Goal: Task Accomplishment & Management: Complete application form

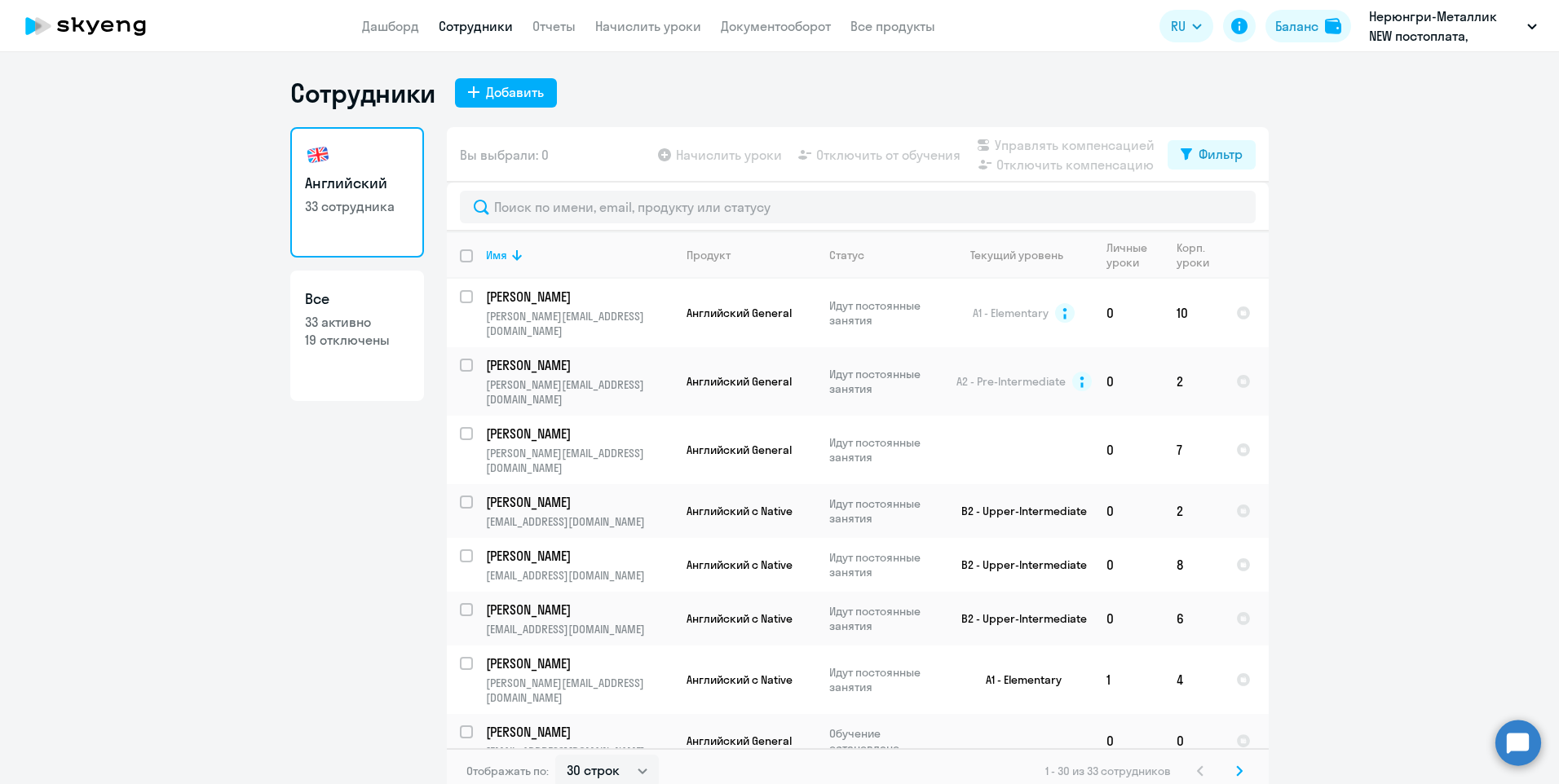
select select "30"
click at [500, 88] on div "Добавить" at bounding box center [515, 92] width 58 height 20
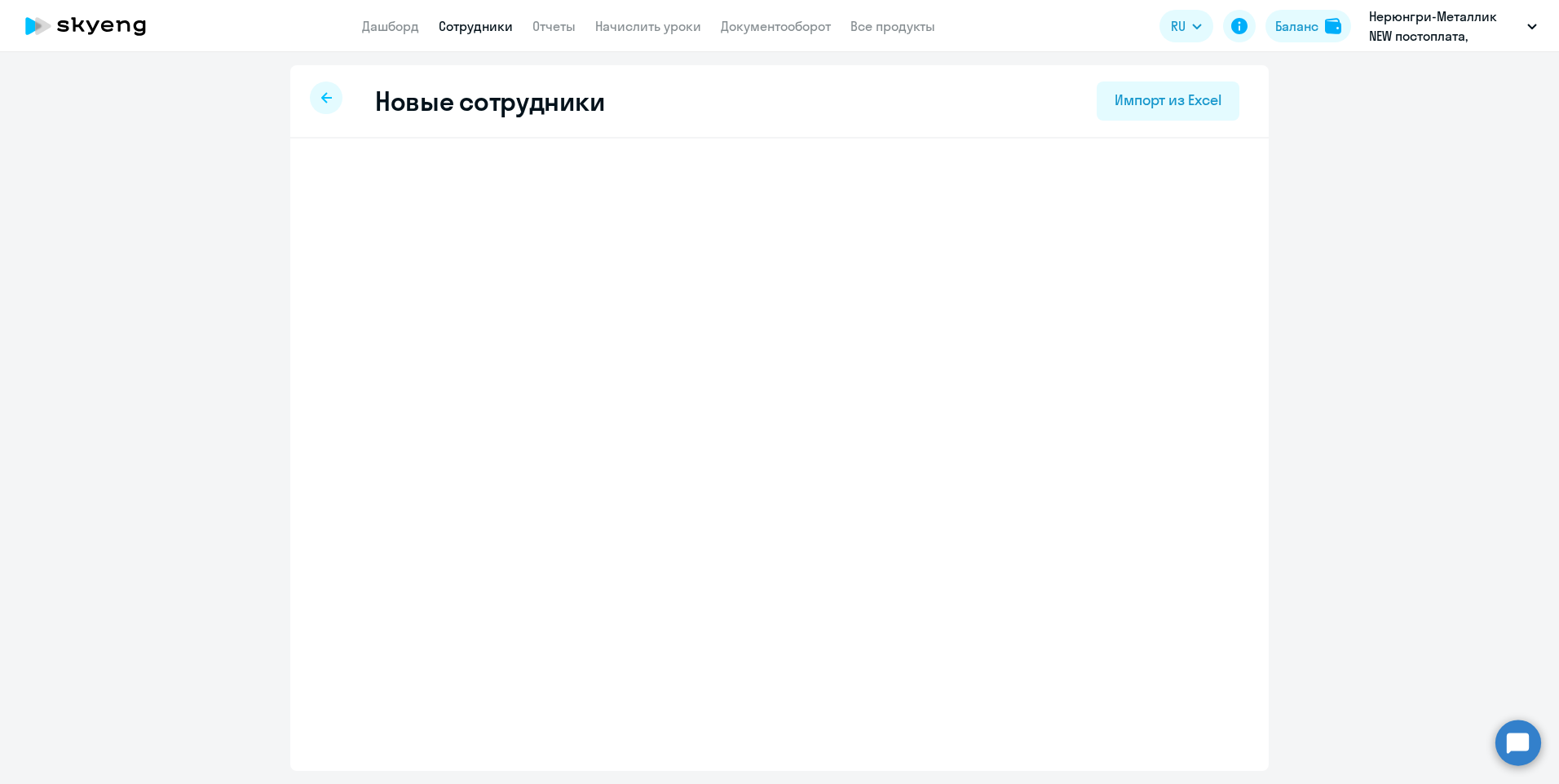
select select "english_adult_not_native_speaker"
select select "9"
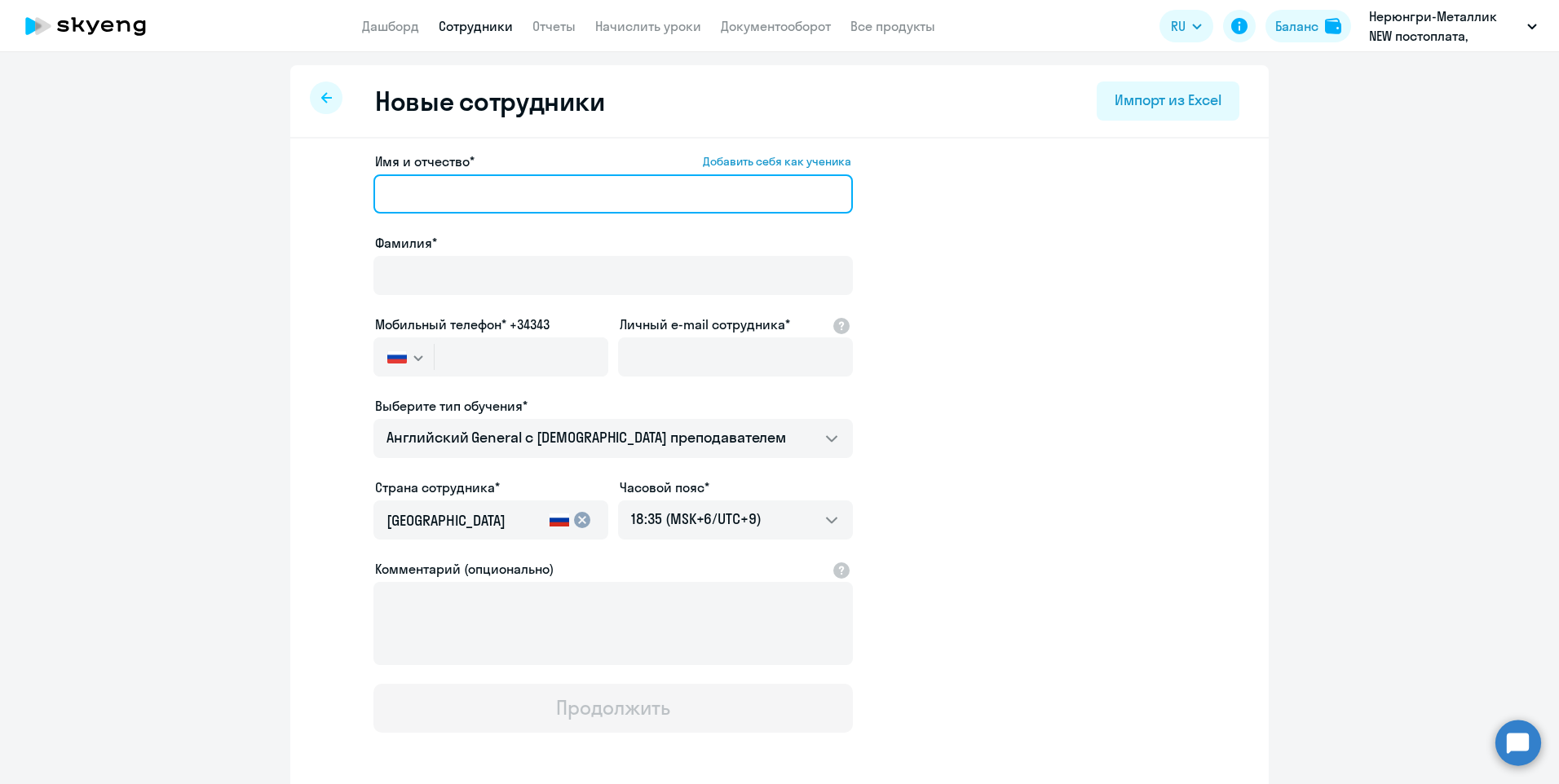
click at [532, 202] on input "Имя и отчество* Добавить себя как ученика" at bounding box center [613, 194] width 480 height 39
type input "l"
click at [390, 197] on input "[PERSON_NAME]" at bounding box center [613, 194] width 480 height 39
type input "[PERSON_NAME]"
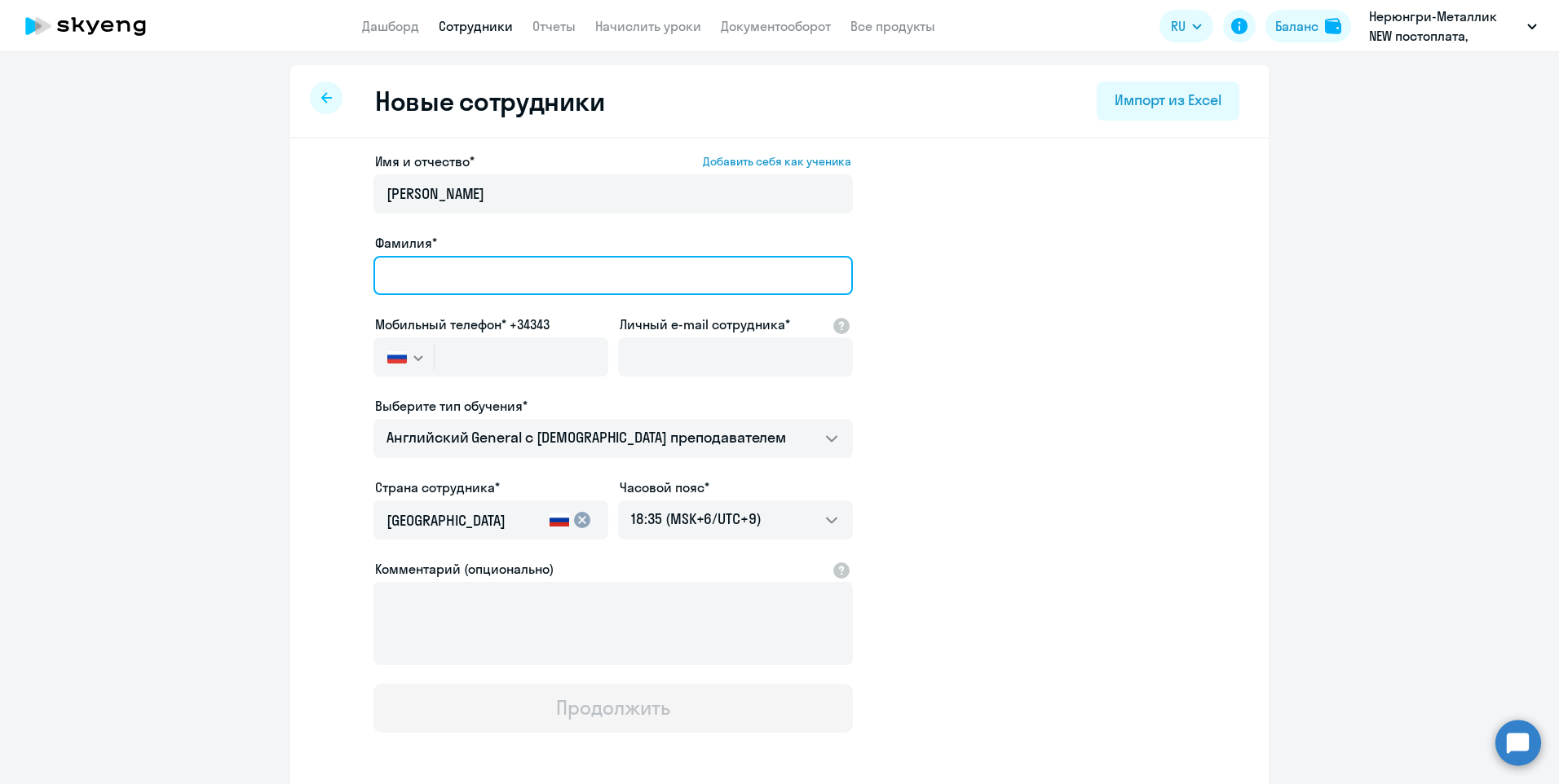
click at [431, 268] on input "Фамилия*" at bounding box center [613, 275] width 480 height 39
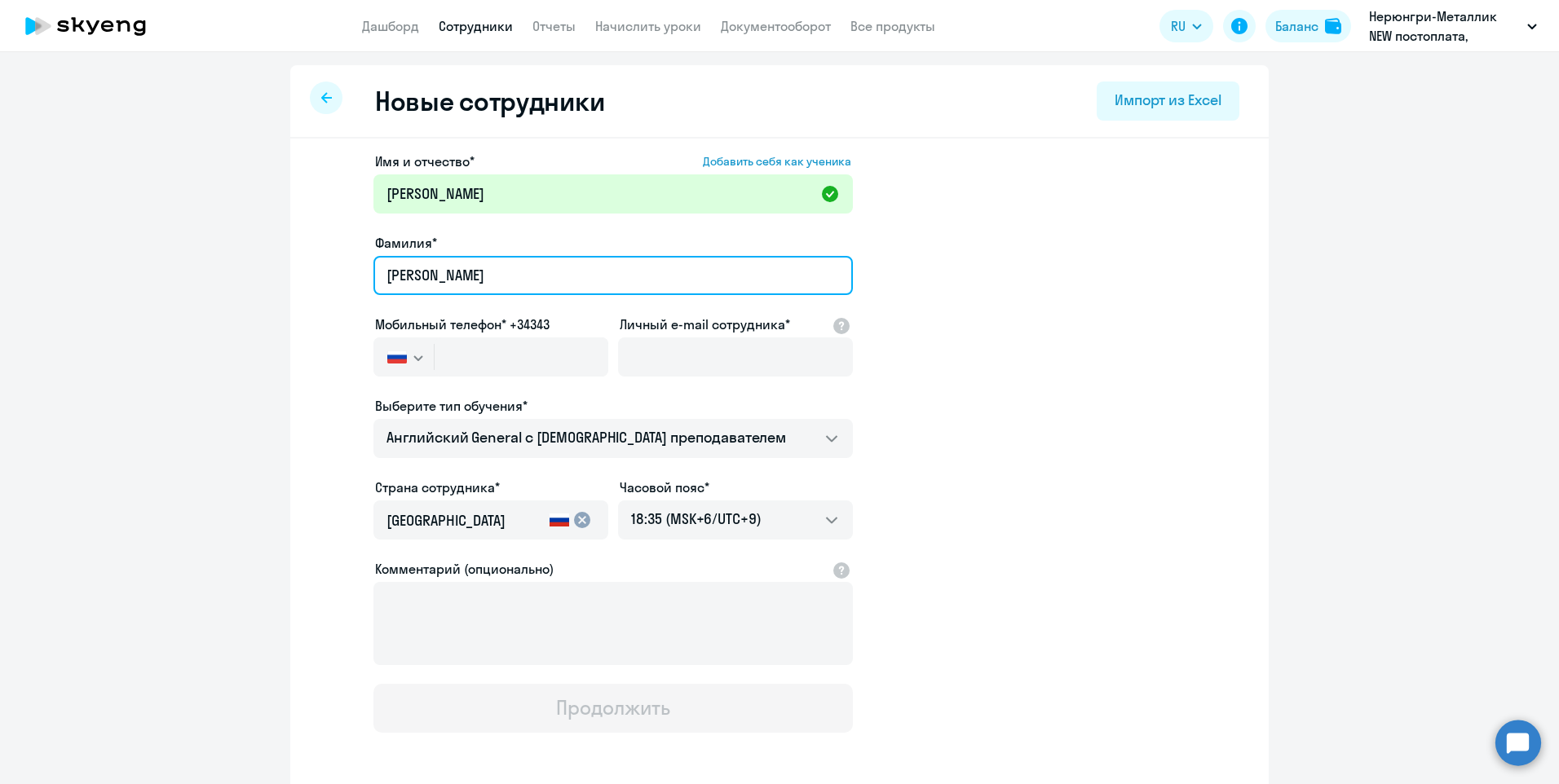
type input "[PERSON_NAME]"
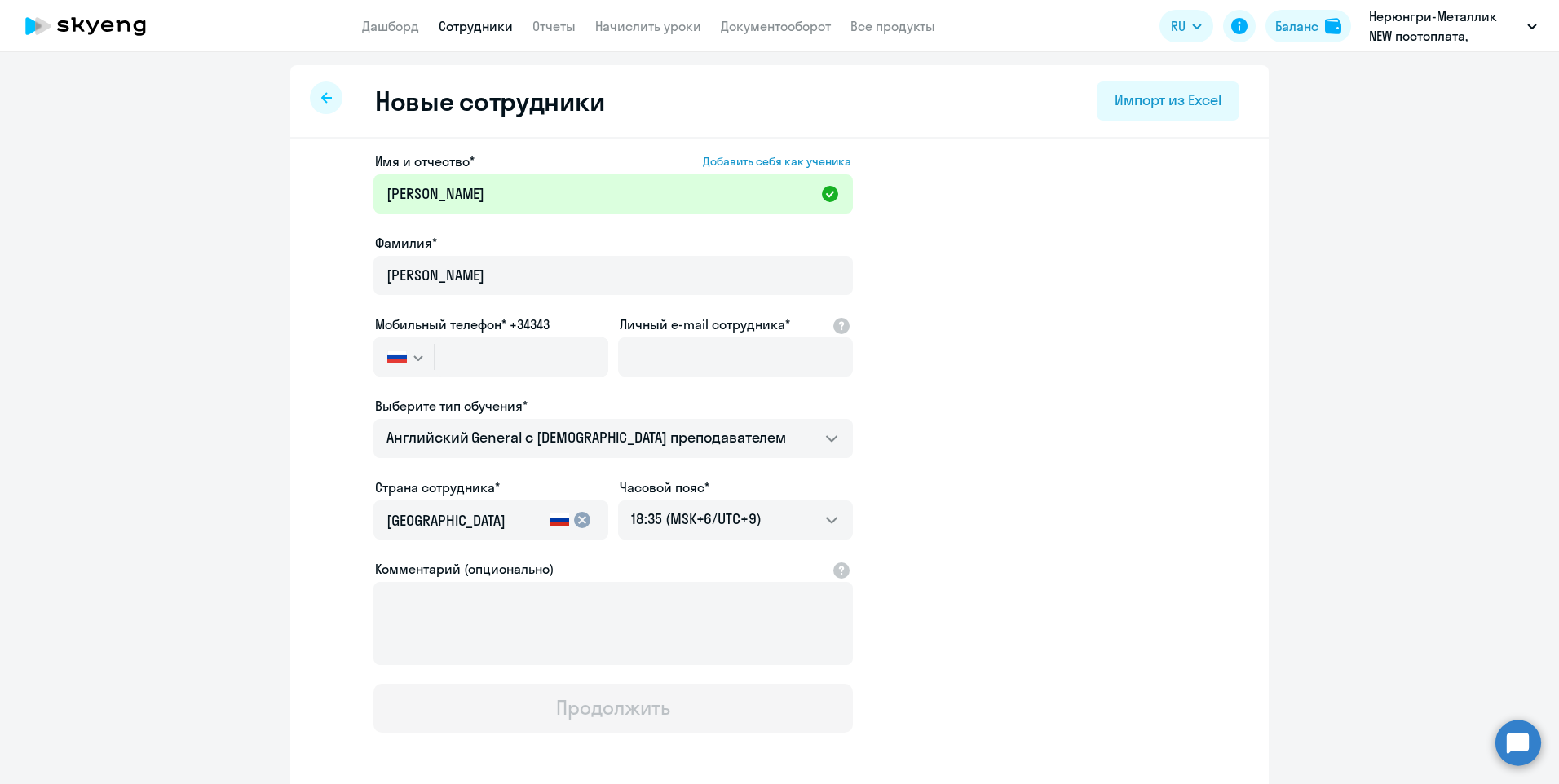
drag, startPoint x: 1085, startPoint y: 459, endPoint x: 1043, endPoint y: 437, distance: 47.4
click at [1088, 460] on app-new-student-form "Имя и отчество* Добавить себя как ученика [PERSON_NAME]* [PERSON_NAME] Мобильны…" at bounding box center [780, 442] width 926 height 581
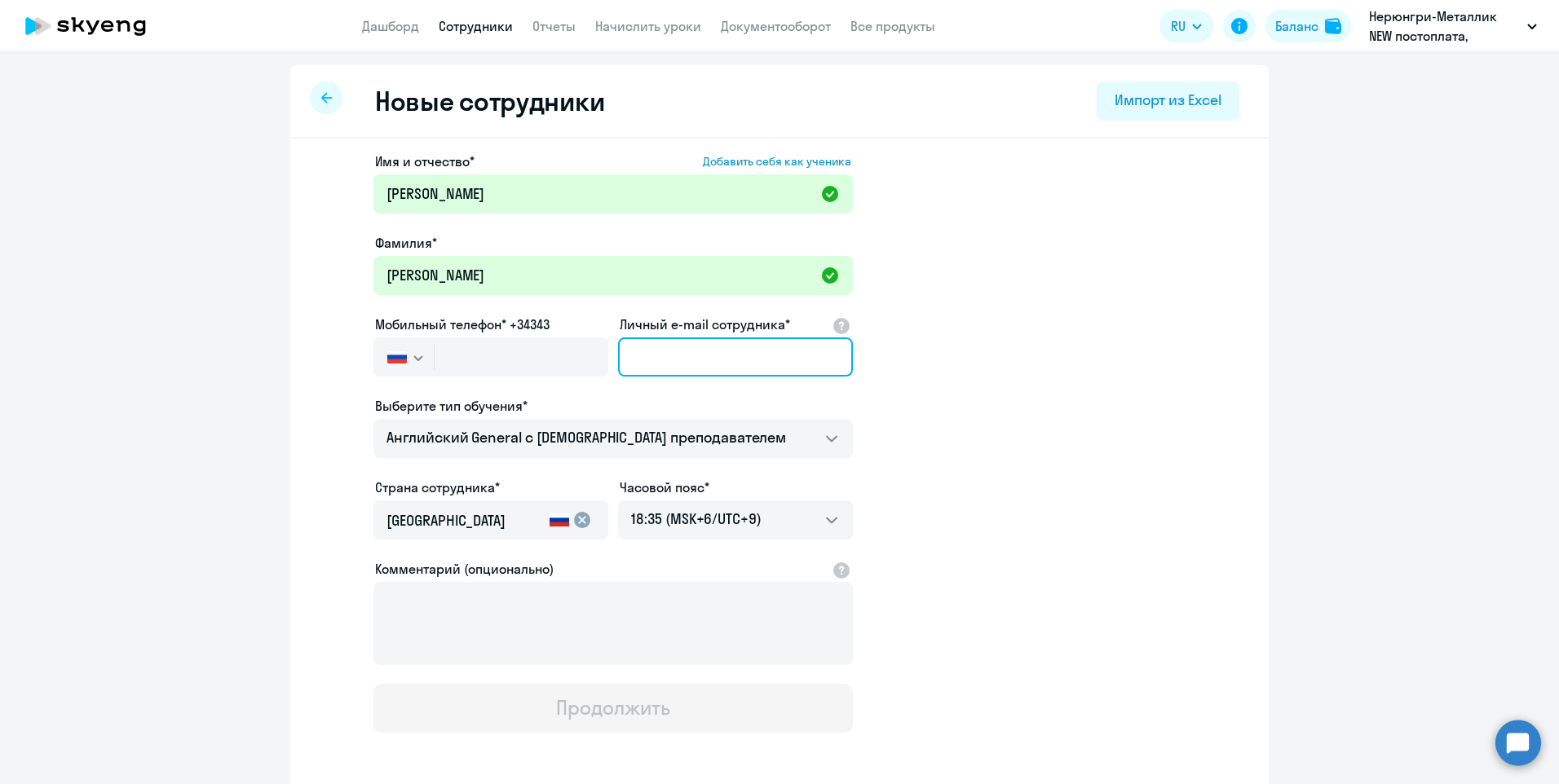
click at [647, 362] on input "Личный e-mail сотрудника*" at bounding box center [735, 357] width 235 height 39
paste input "[EMAIL_ADDRESS][DOMAIN_NAME]"
type input "[EMAIL_ADDRESS][DOMAIN_NAME]"
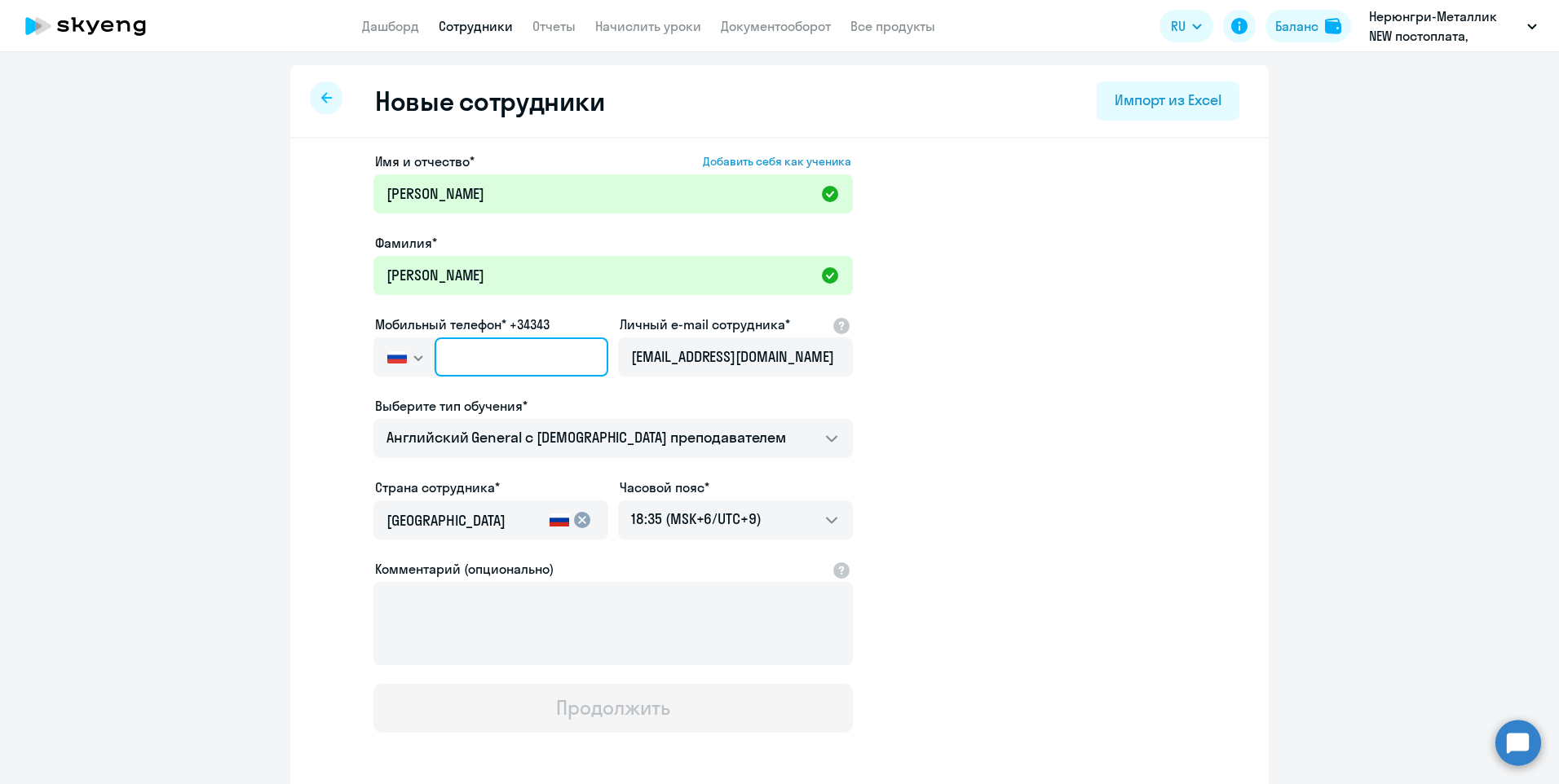
click at [524, 363] on input "text" at bounding box center [521, 357] width 174 height 39
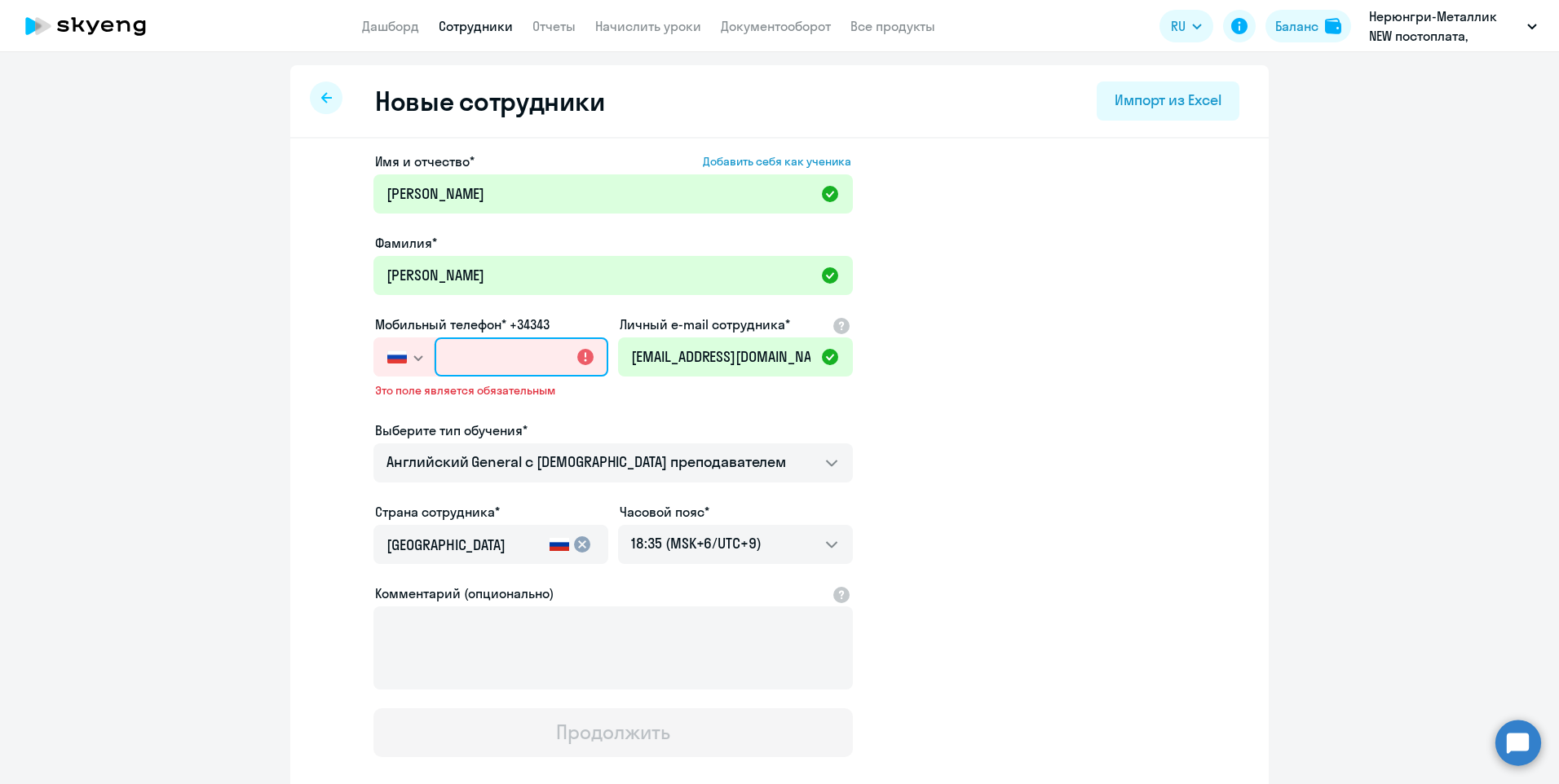
click at [485, 356] on input "text" at bounding box center [521, 357] width 174 height 39
paste input "[PHONE_NUMBER]"
type input "[PHONE_NUMBER]"
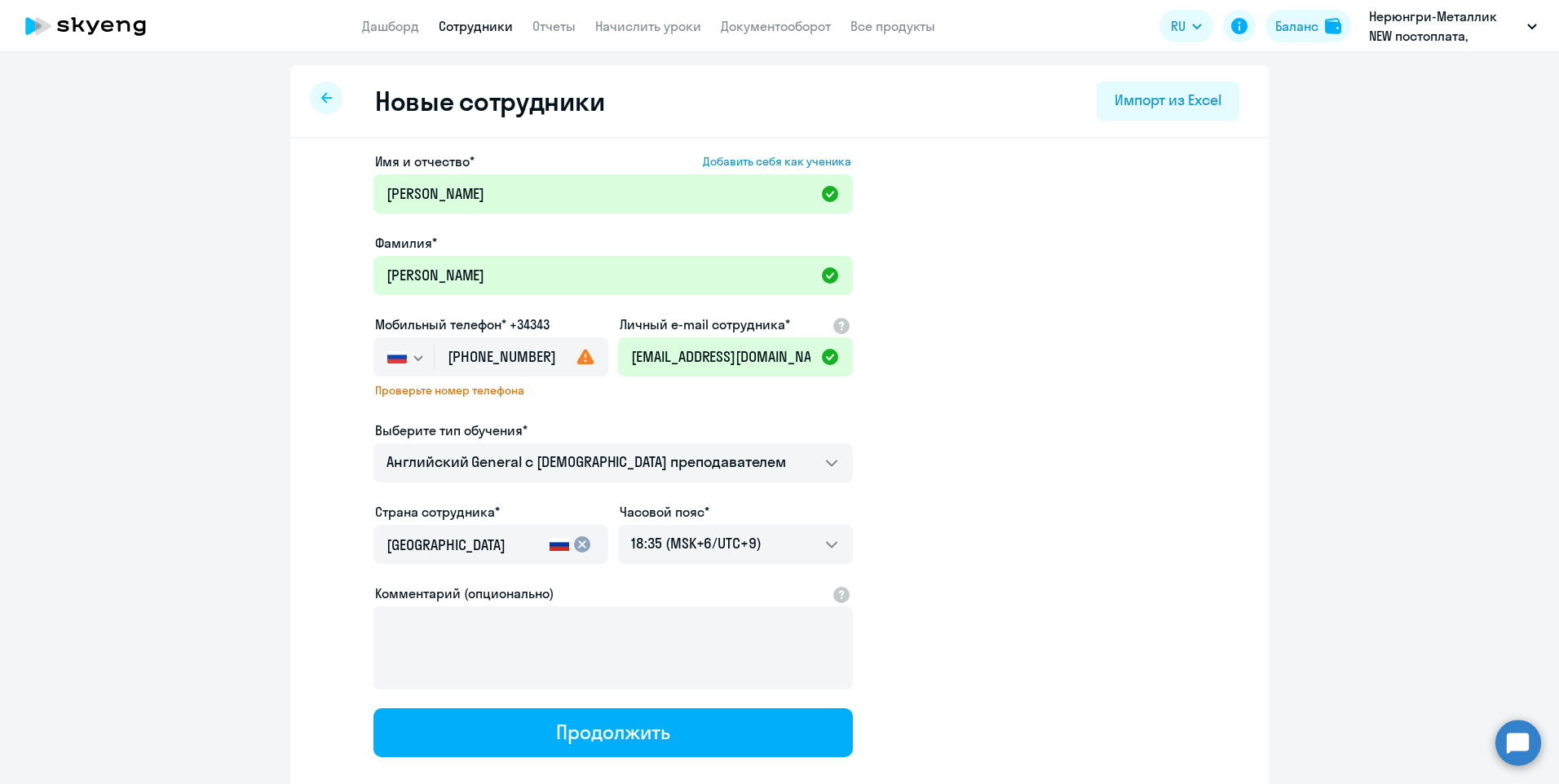
click at [984, 469] on app-new-student-form "Имя и отчество* Добавить себя как ученика [PERSON_NAME]* [PERSON_NAME] Мобильны…" at bounding box center [780, 454] width 926 height 605
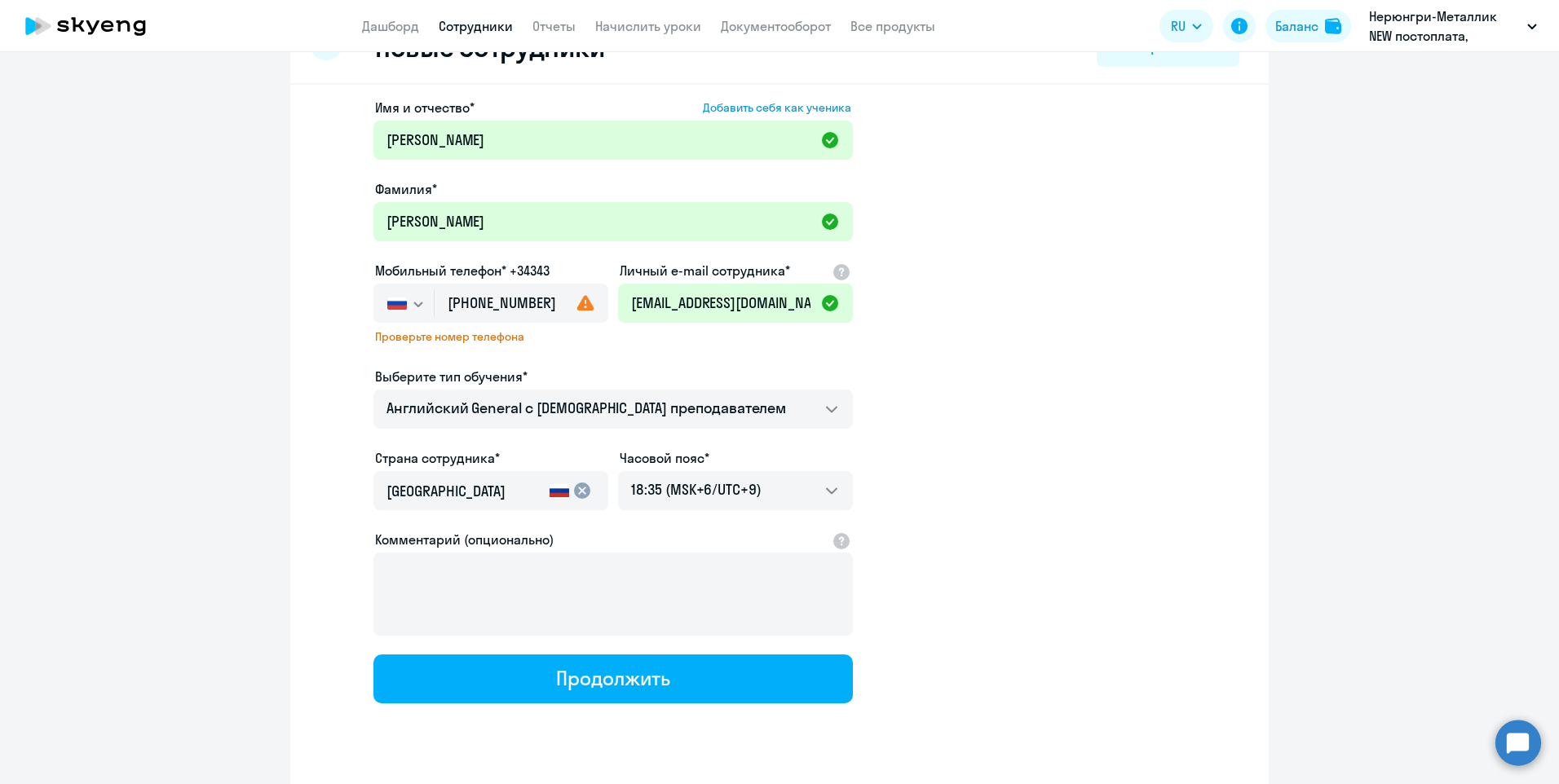
scroll to position [81, 0]
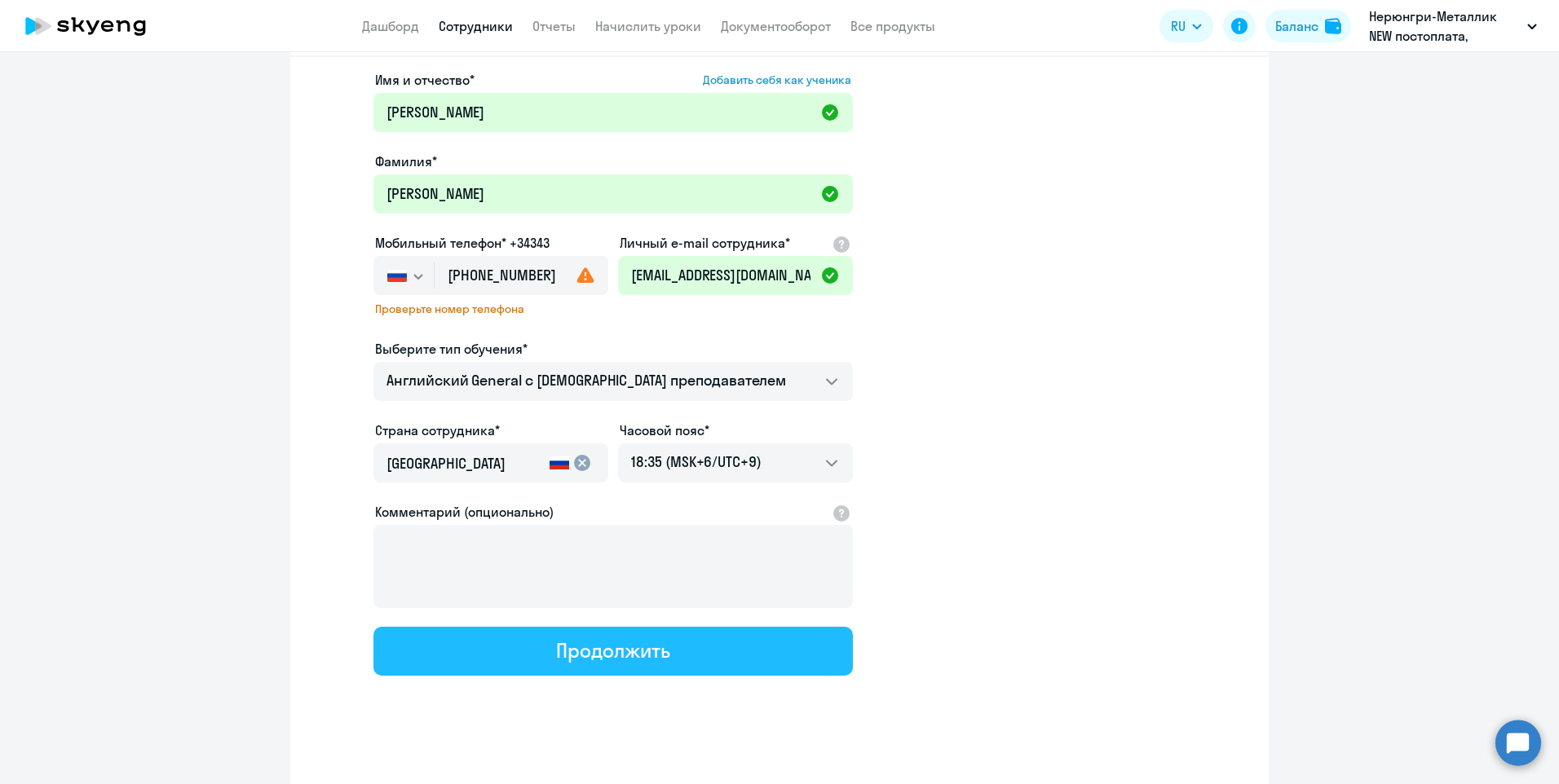
click at [677, 650] on button "Продолжить" at bounding box center [613, 651] width 480 height 49
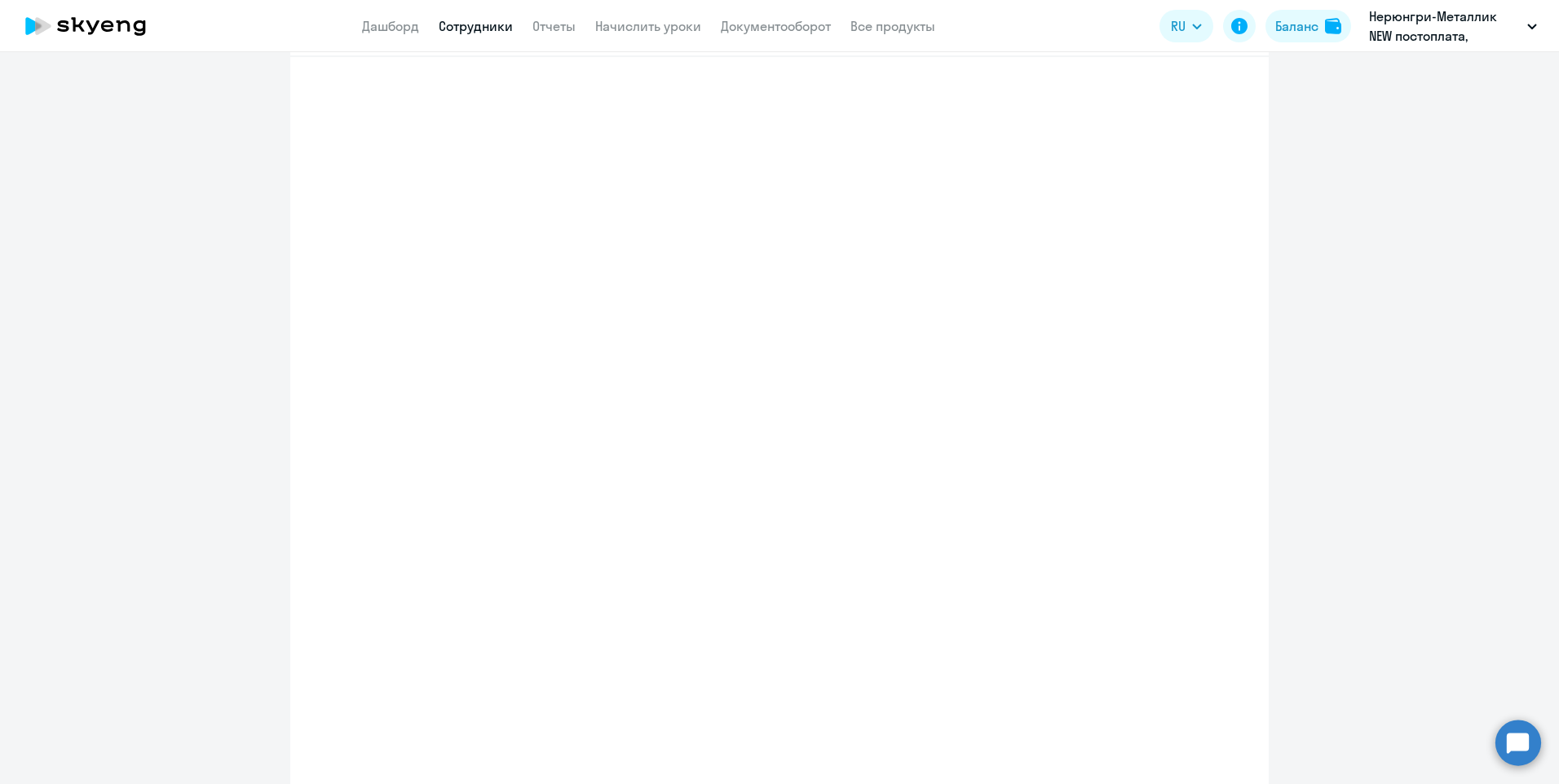
select select "english_adult_not_native_speaker"
select select "9"
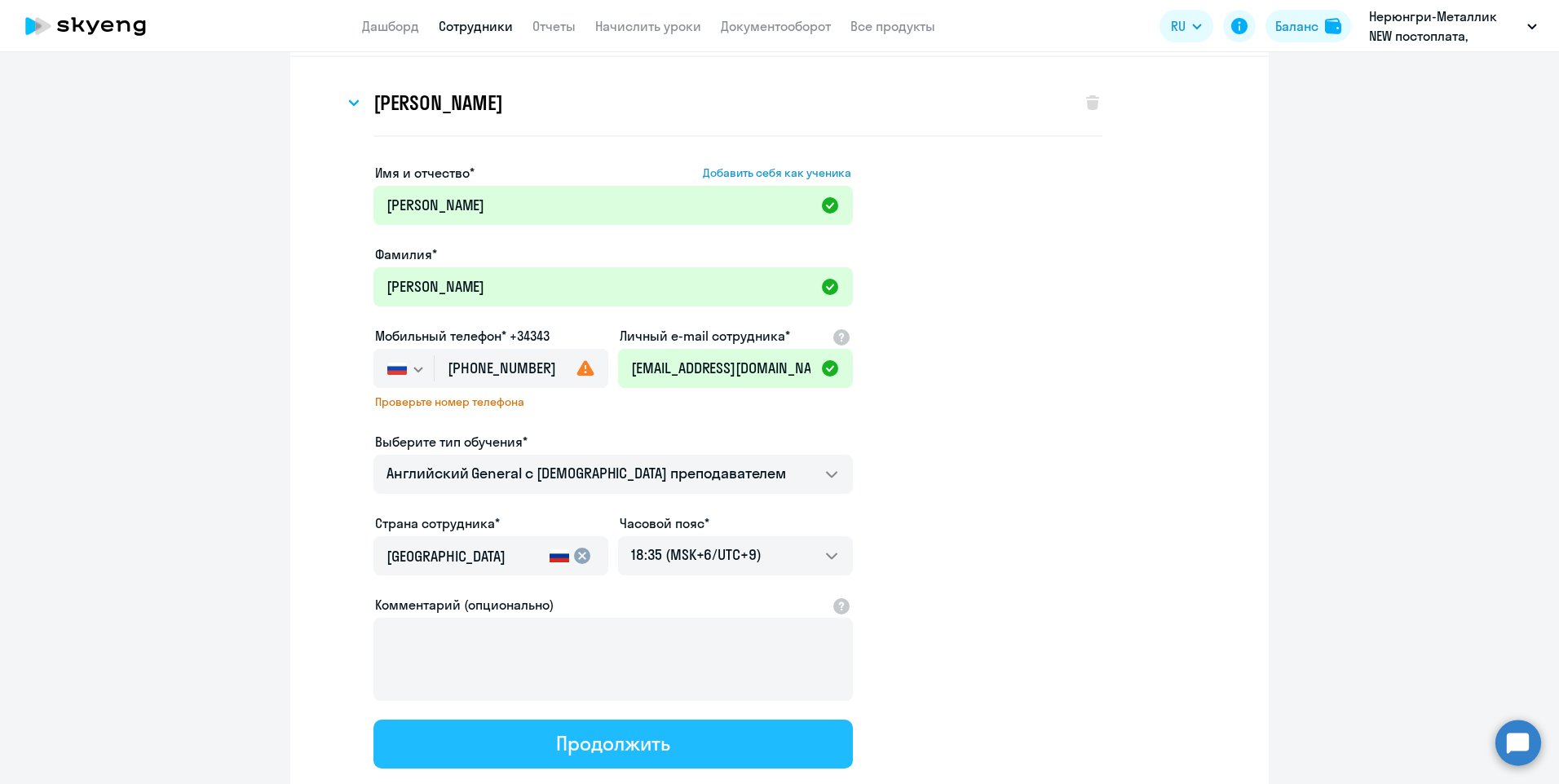
scroll to position [0, 0]
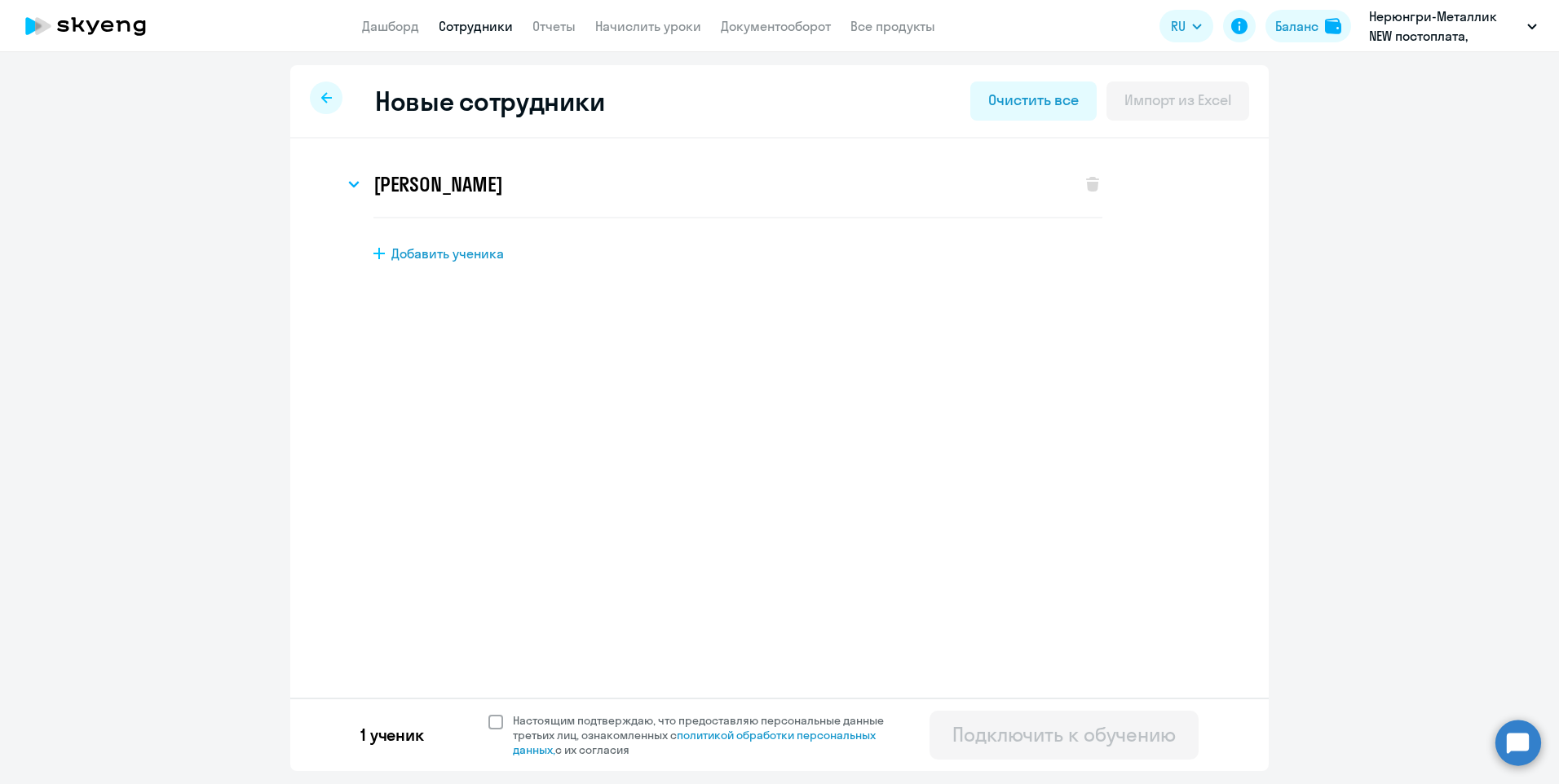
click at [493, 723] on span at bounding box center [496, 722] width 15 height 15
click at [489, 713] on input "Настоящим подтверждаю, что предоставляю персональные данные третьих лиц, ознако…" at bounding box center [488, 712] width 1 height 1
checkbox input "true"
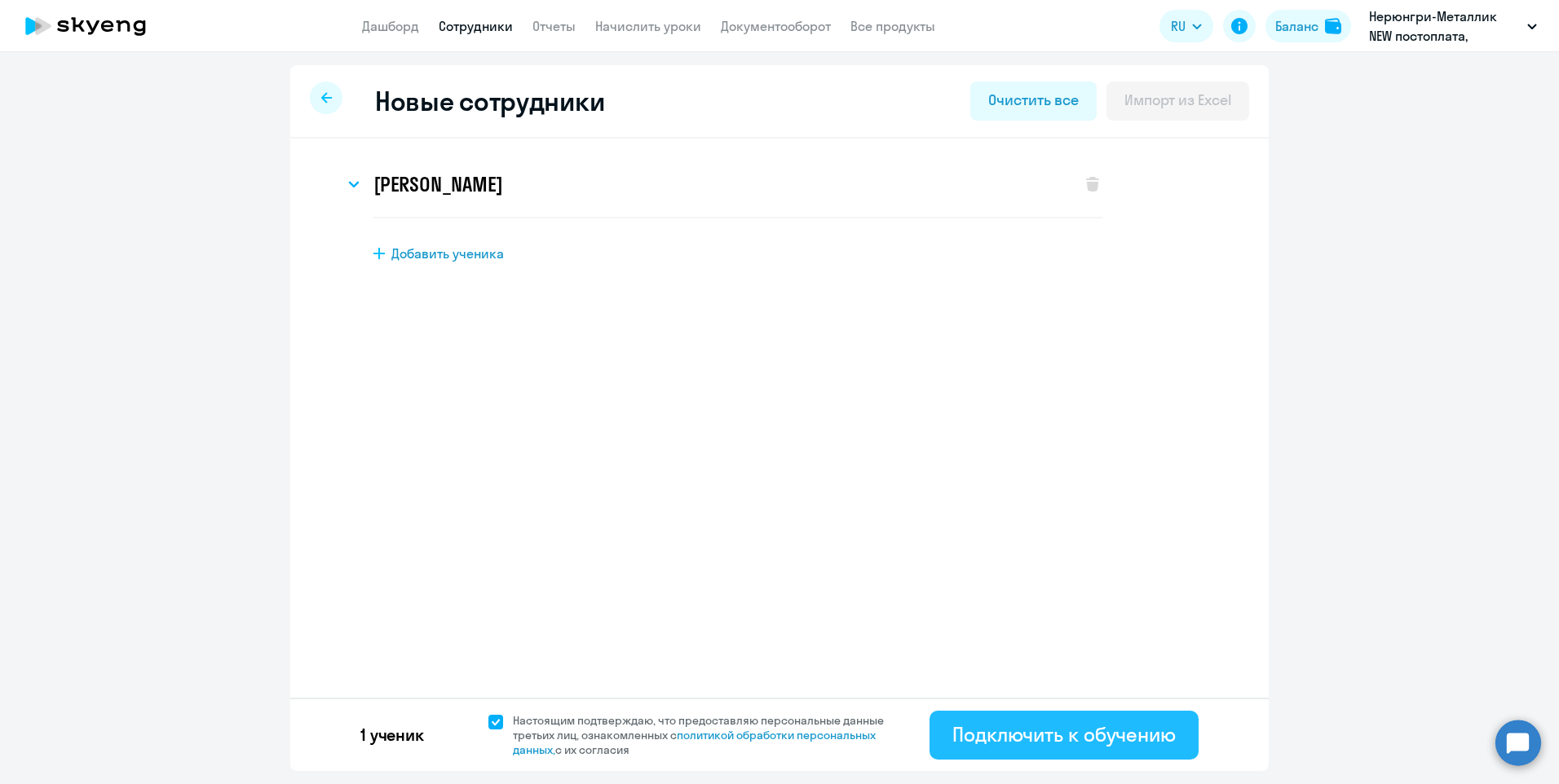
click at [1052, 737] on div "Подключить к обучению" at bounding box center [1064, 734] width 224 height 26
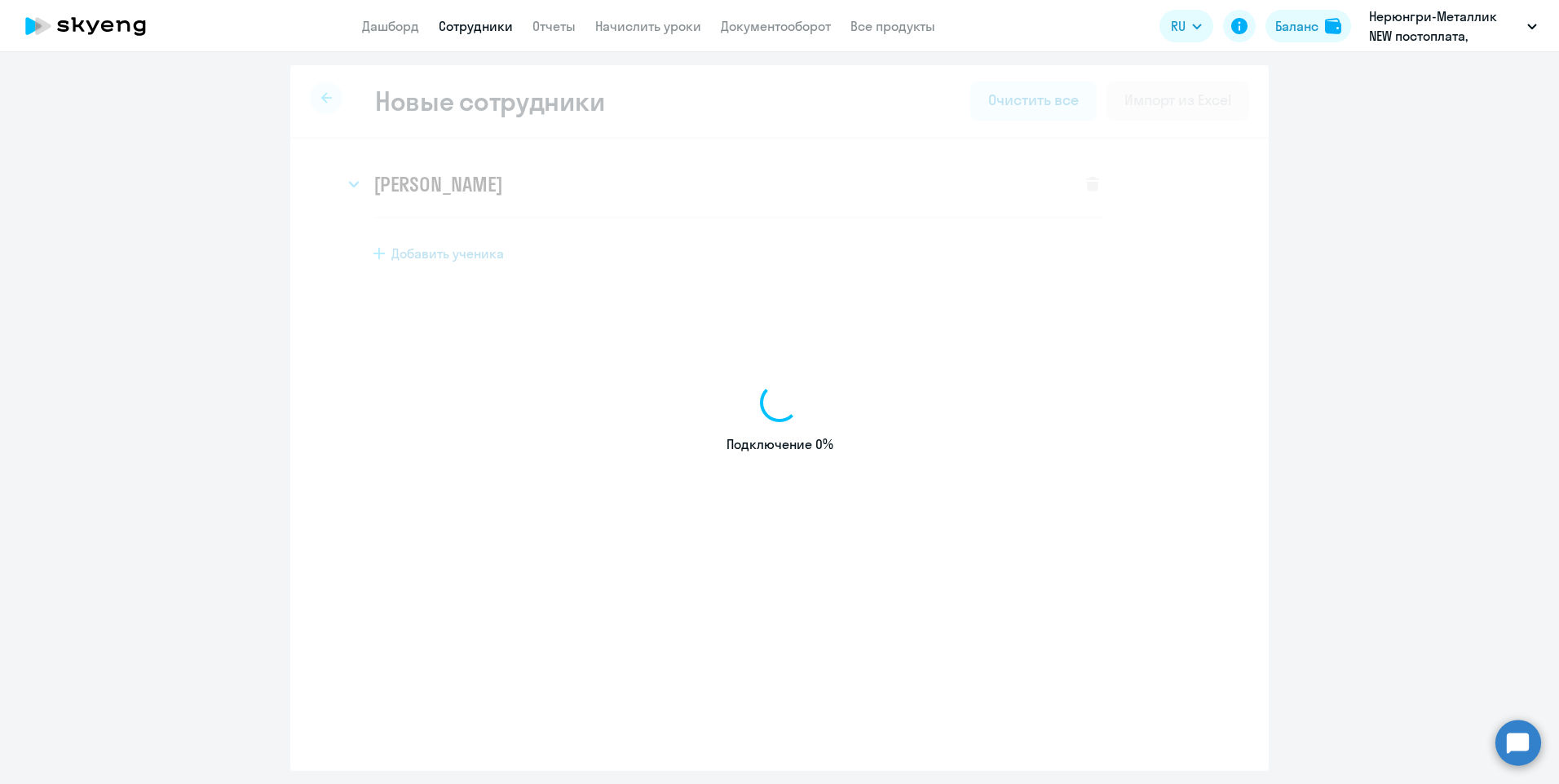
select select "english_adult_not_native_speaker"
select select "9"
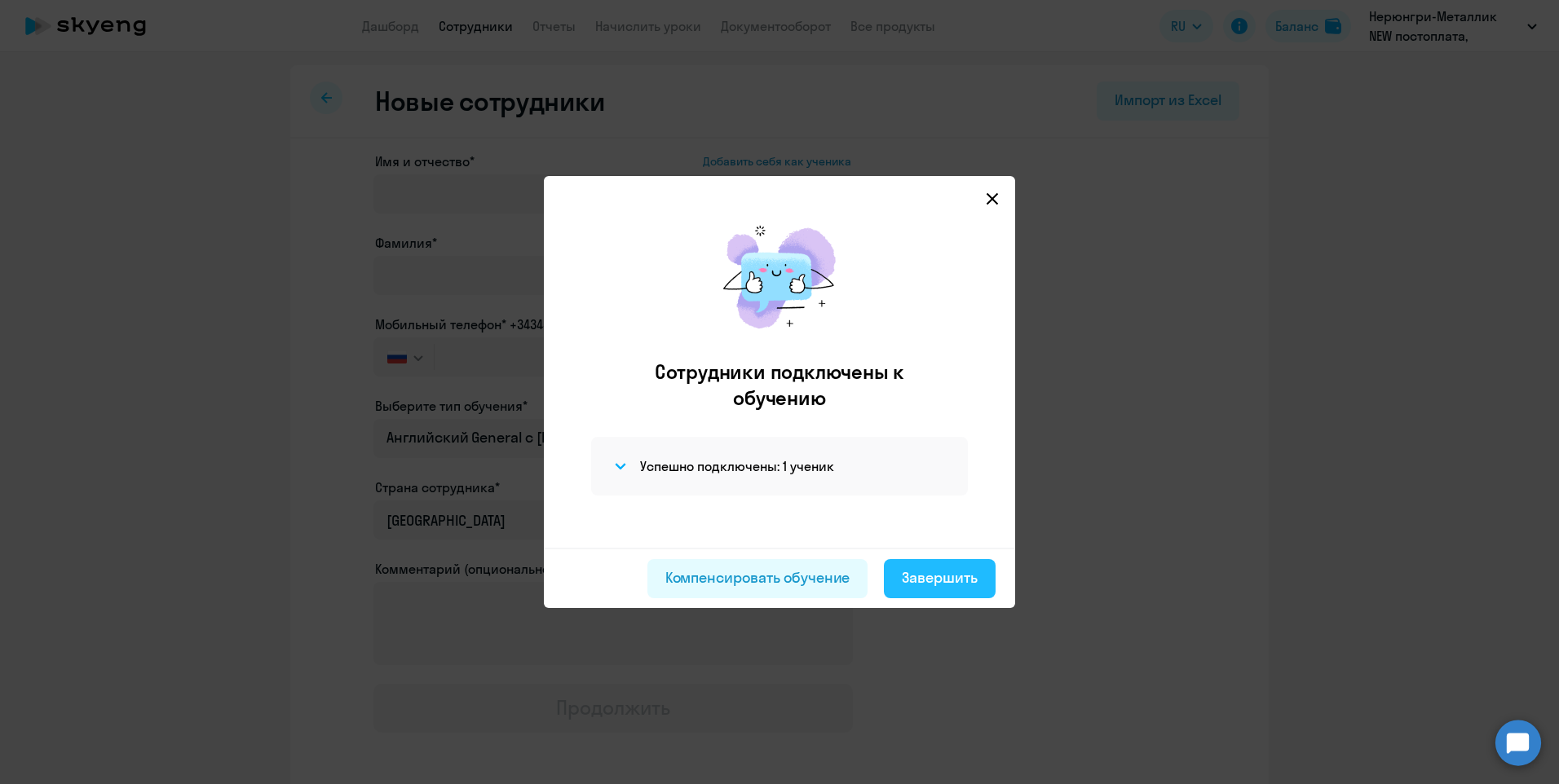
click at [952, 576] on div "Завершить" at bounding box center [939, 578] width 76 height 21
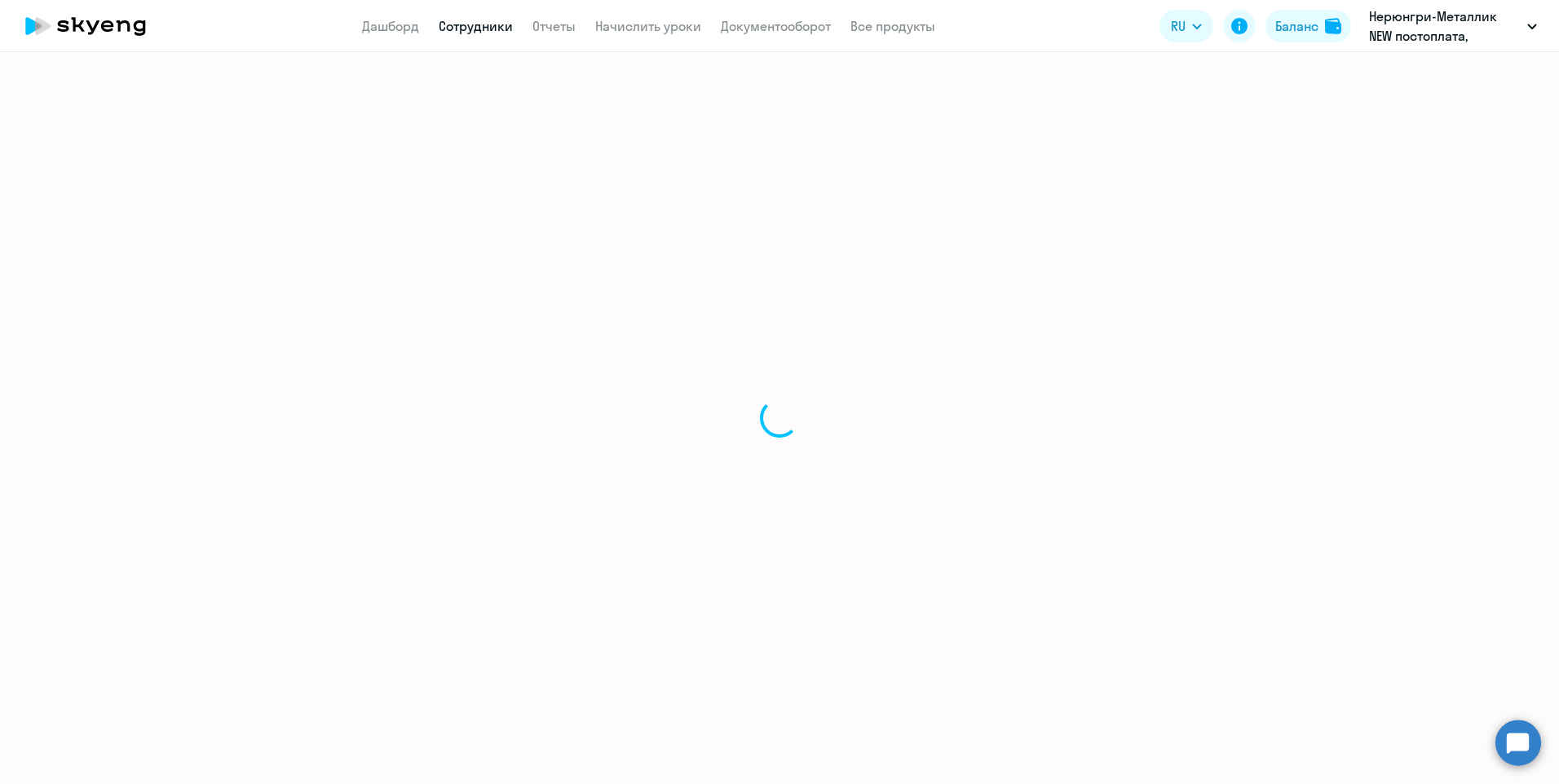
select select "30"
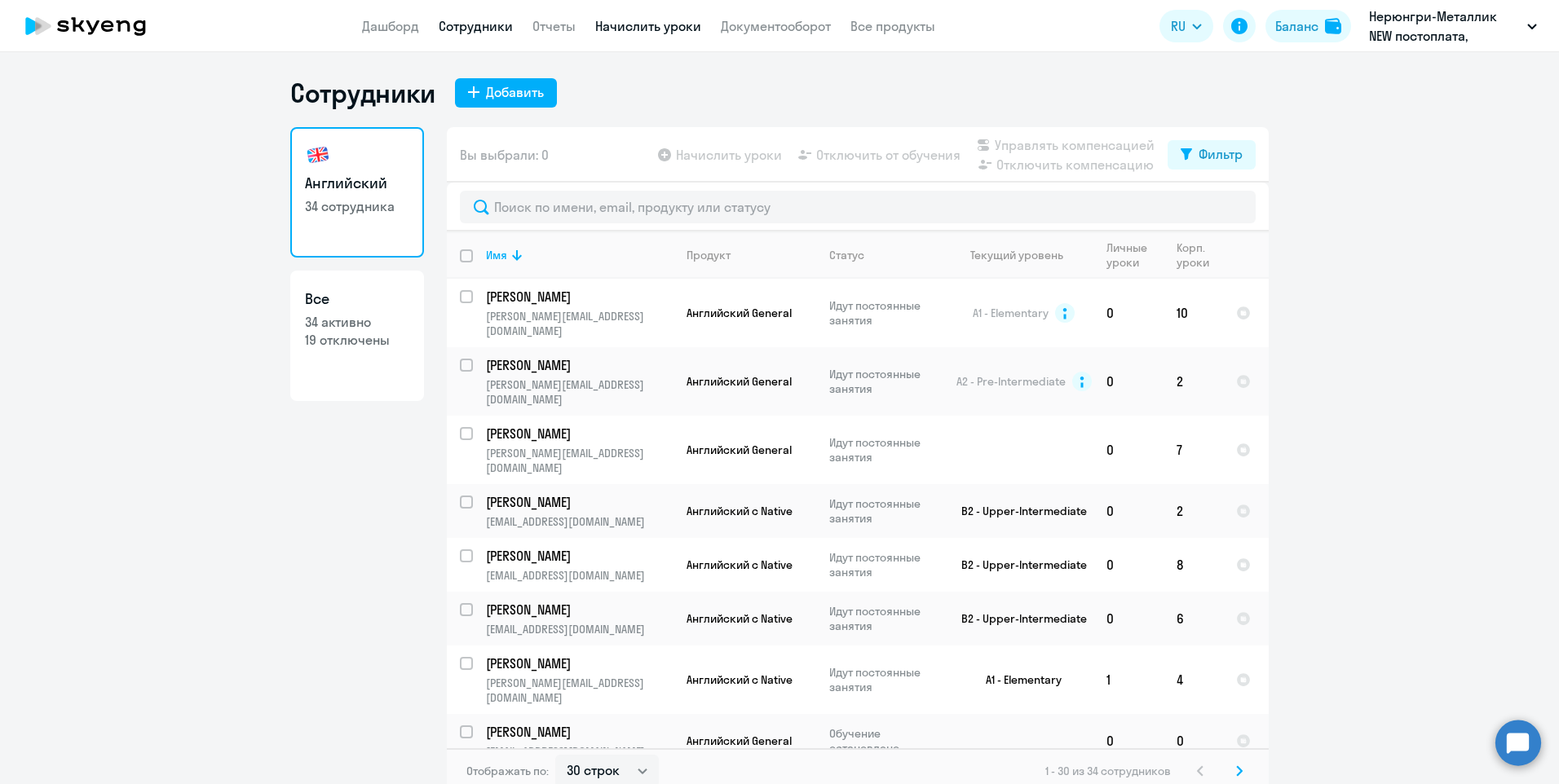
click at [648, 19] on link "Начислить уроки" at bounding box center [648, 26] width 106 height 16
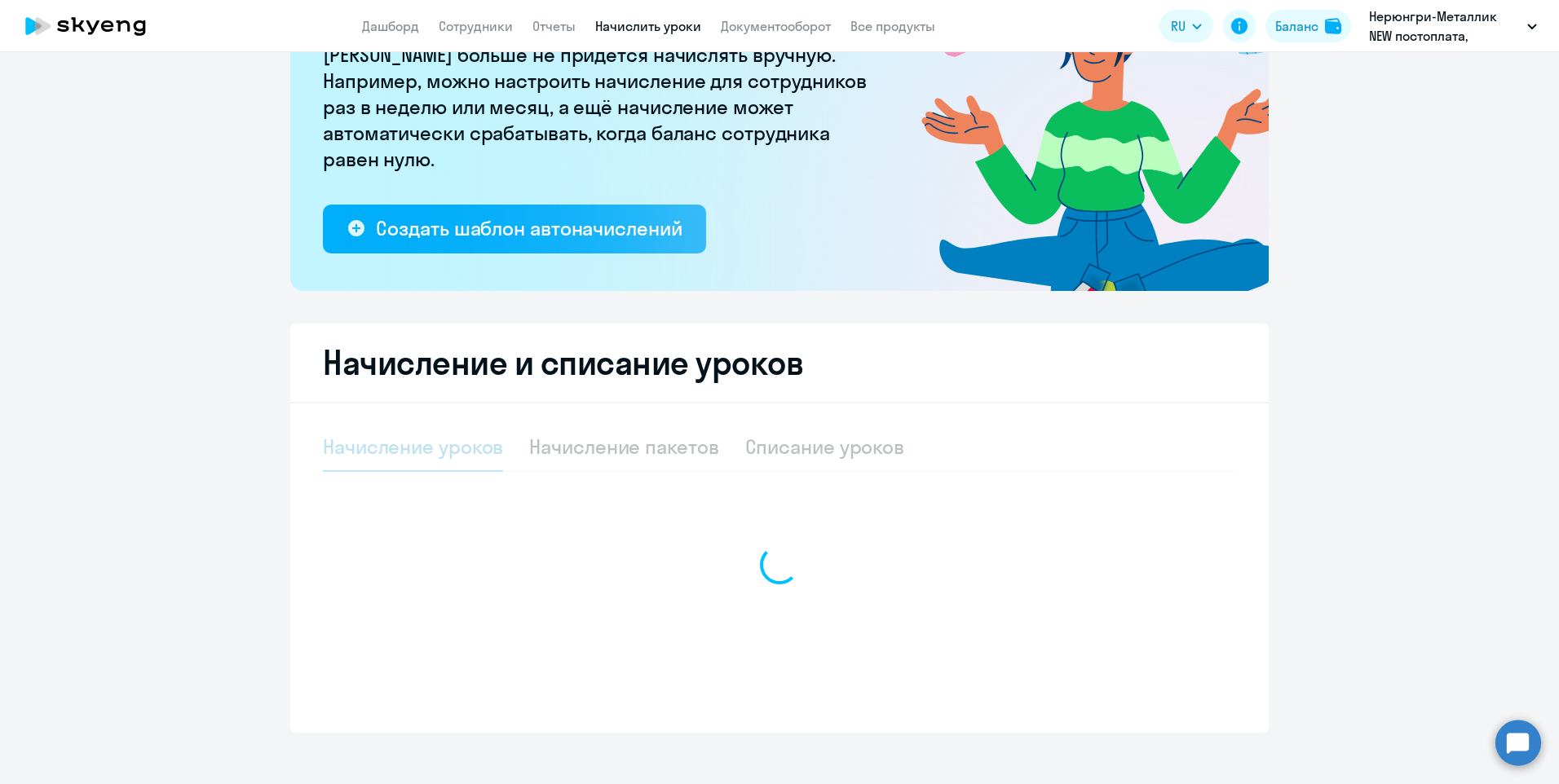
select select "10"
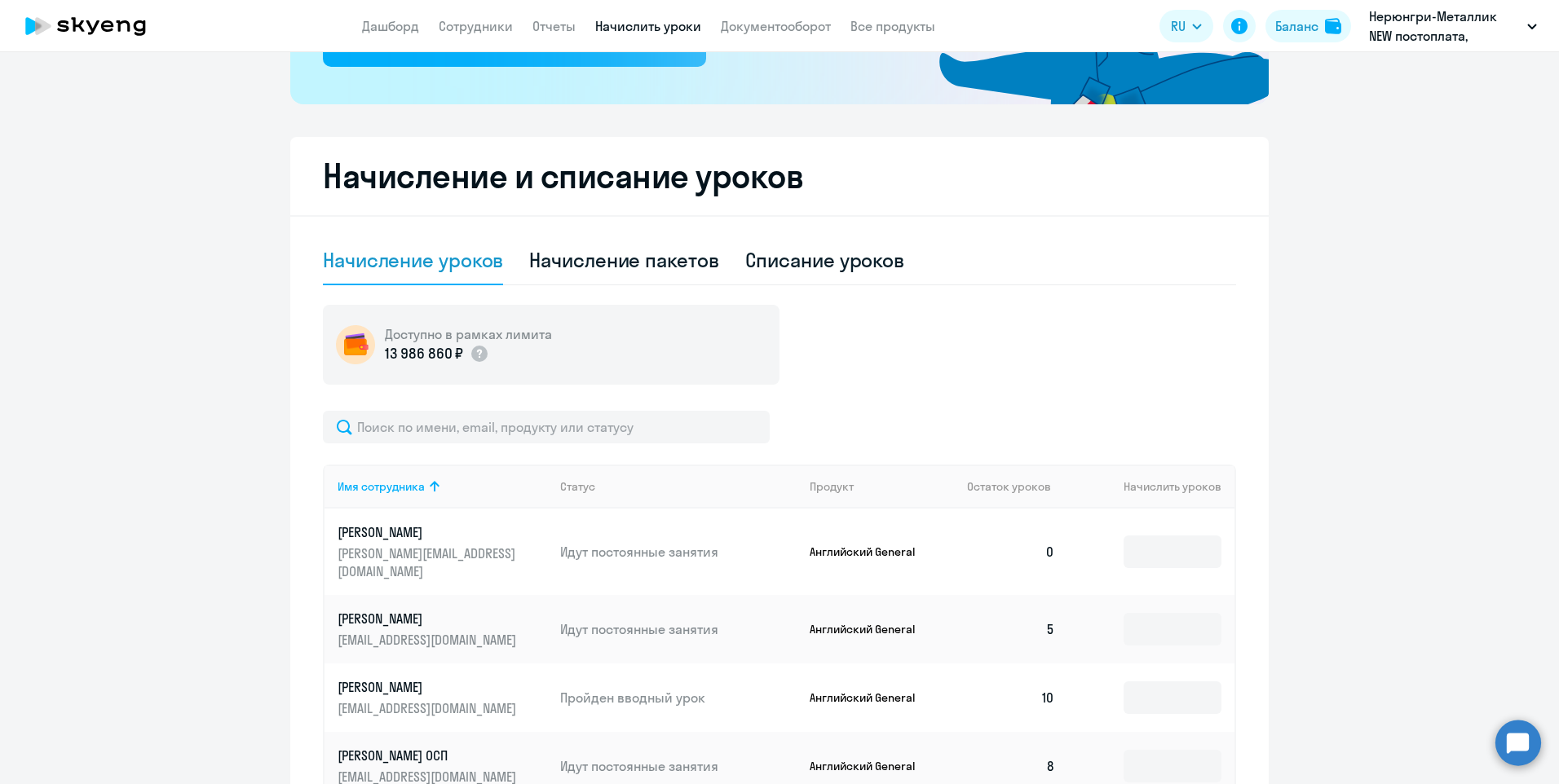
scroll to position [407, 0]
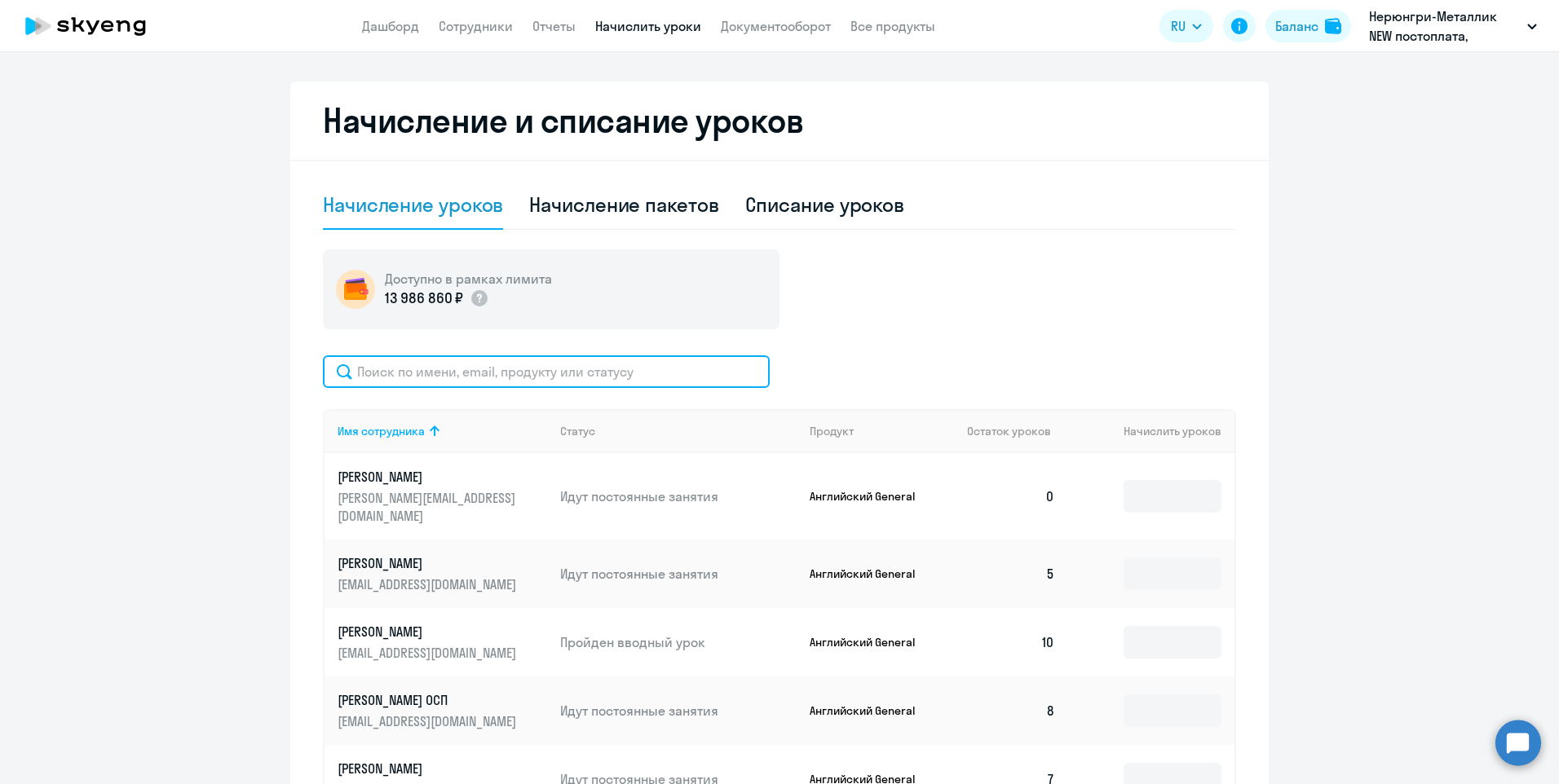
click at [543, 375] on input "text" at bounding box center [546, 372] width 447 height 33
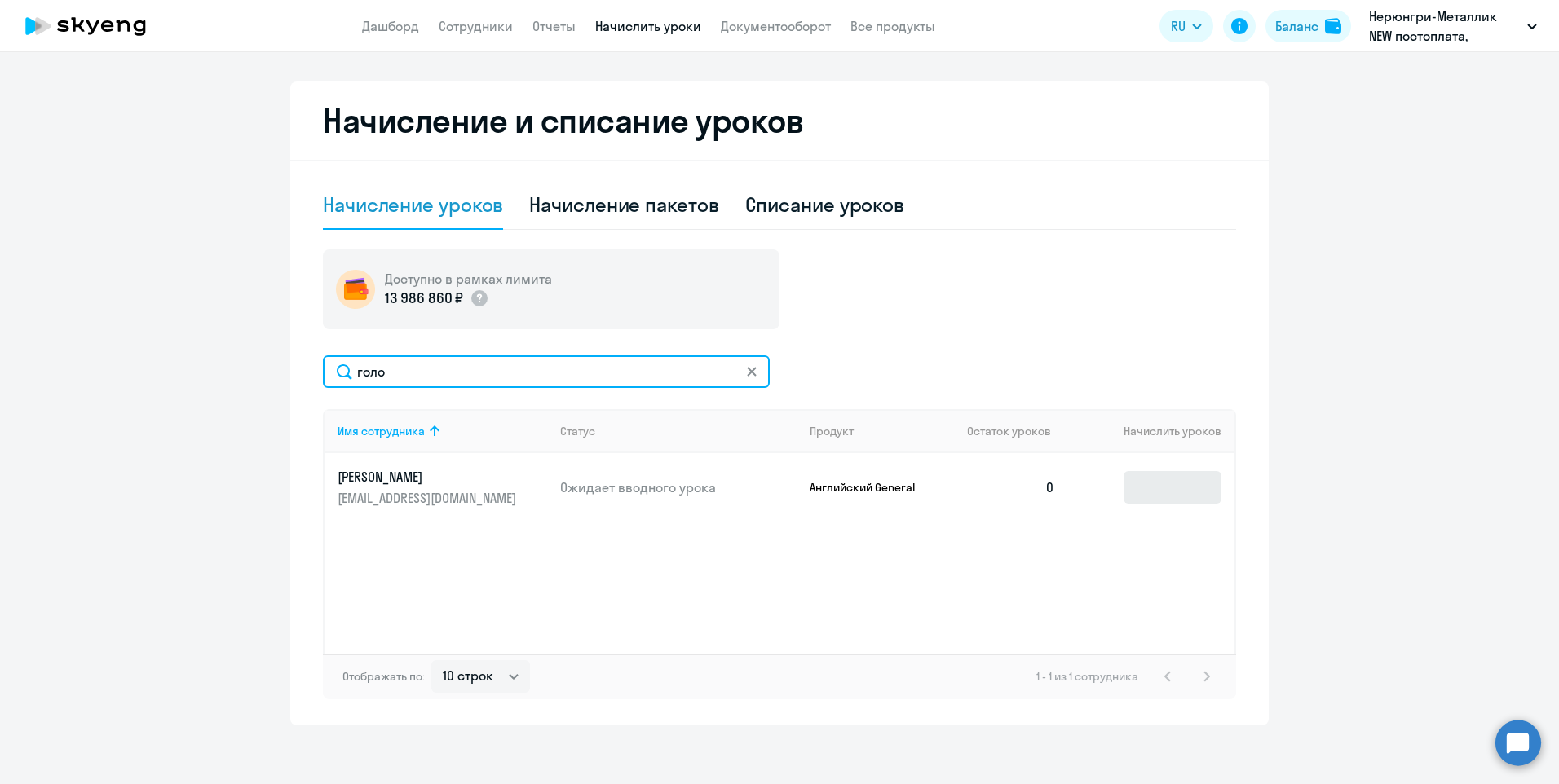
type input "голо"
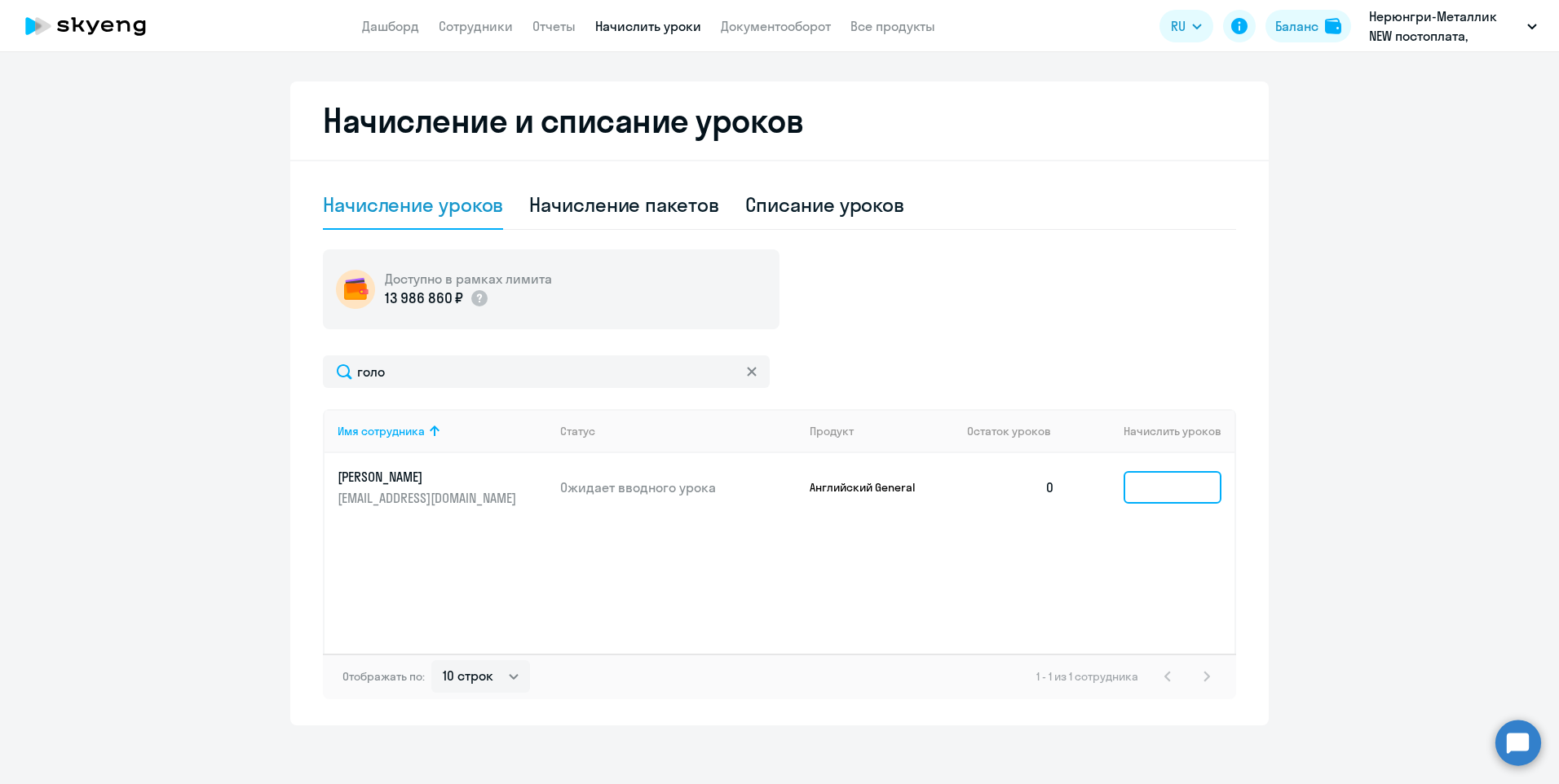
click at [1173, 497] on input at bounding box center [1172, 487] width 98 height 33
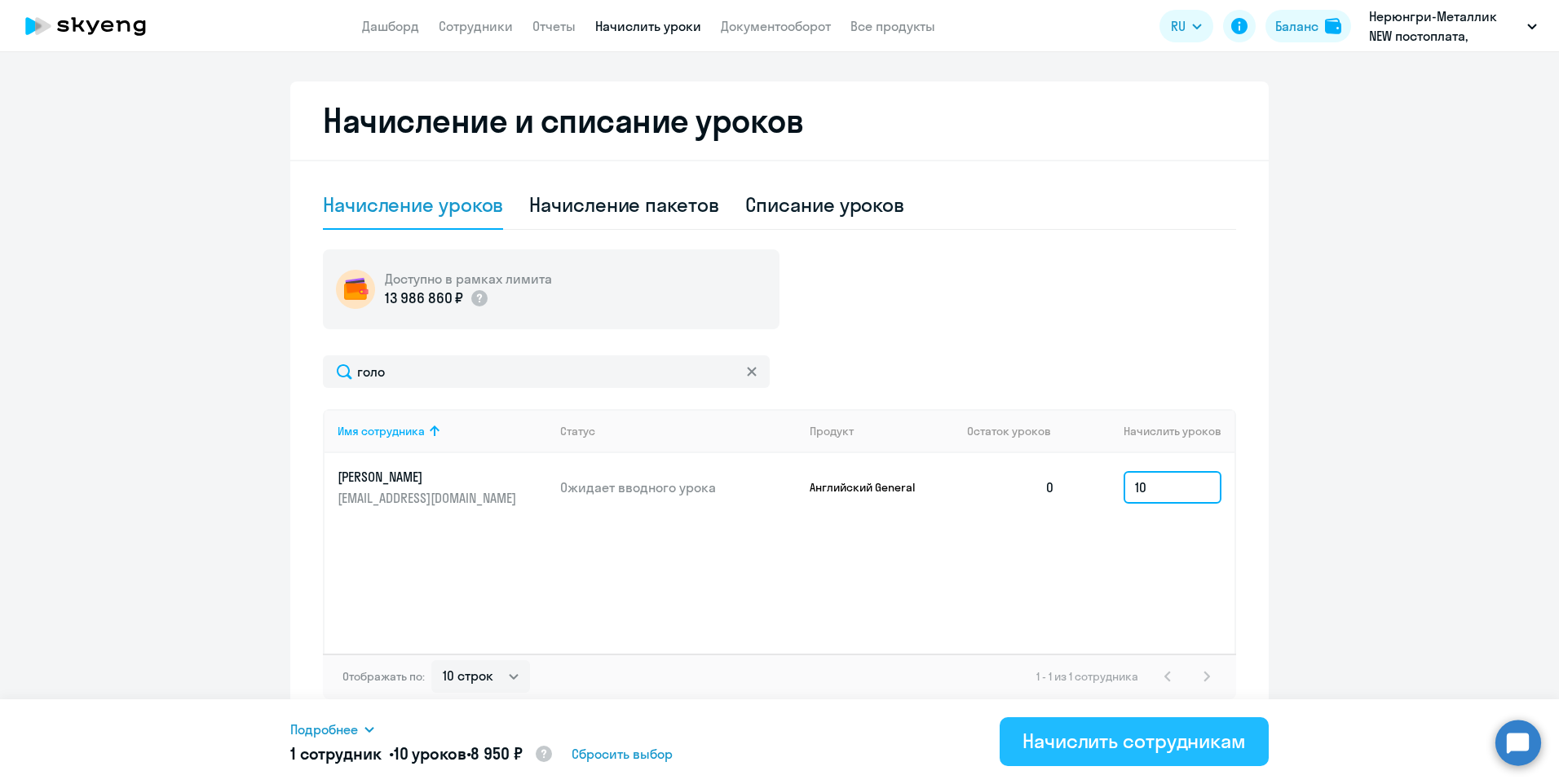
type input "10"
click at [1169, 744] on div "Начислить сотрудникам" at bounding box center [1134, 741] width 224 height 26
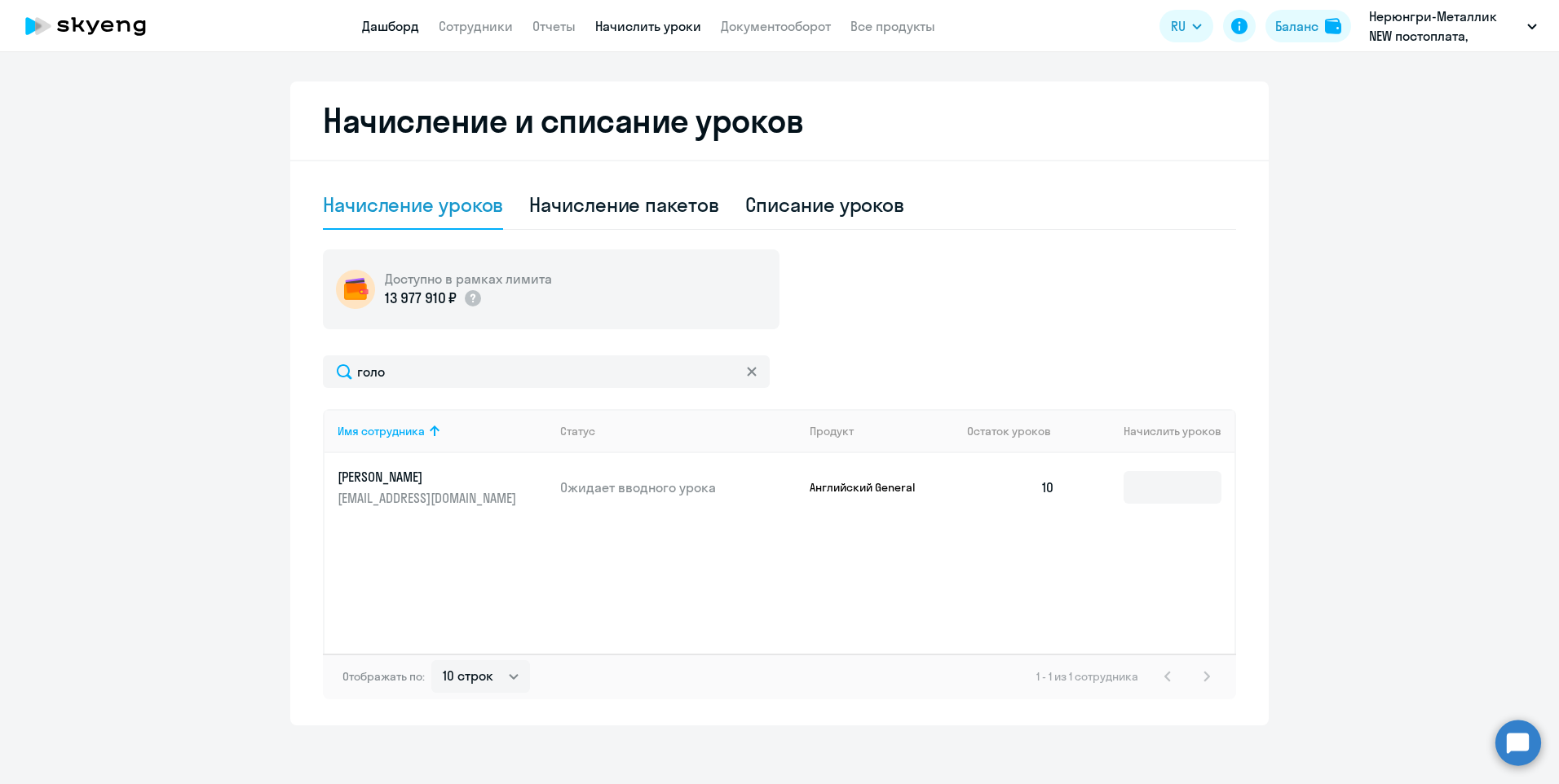
click at [379, 24] on link "Дашборд" at bounding box center [391, 26] width 57 height 16
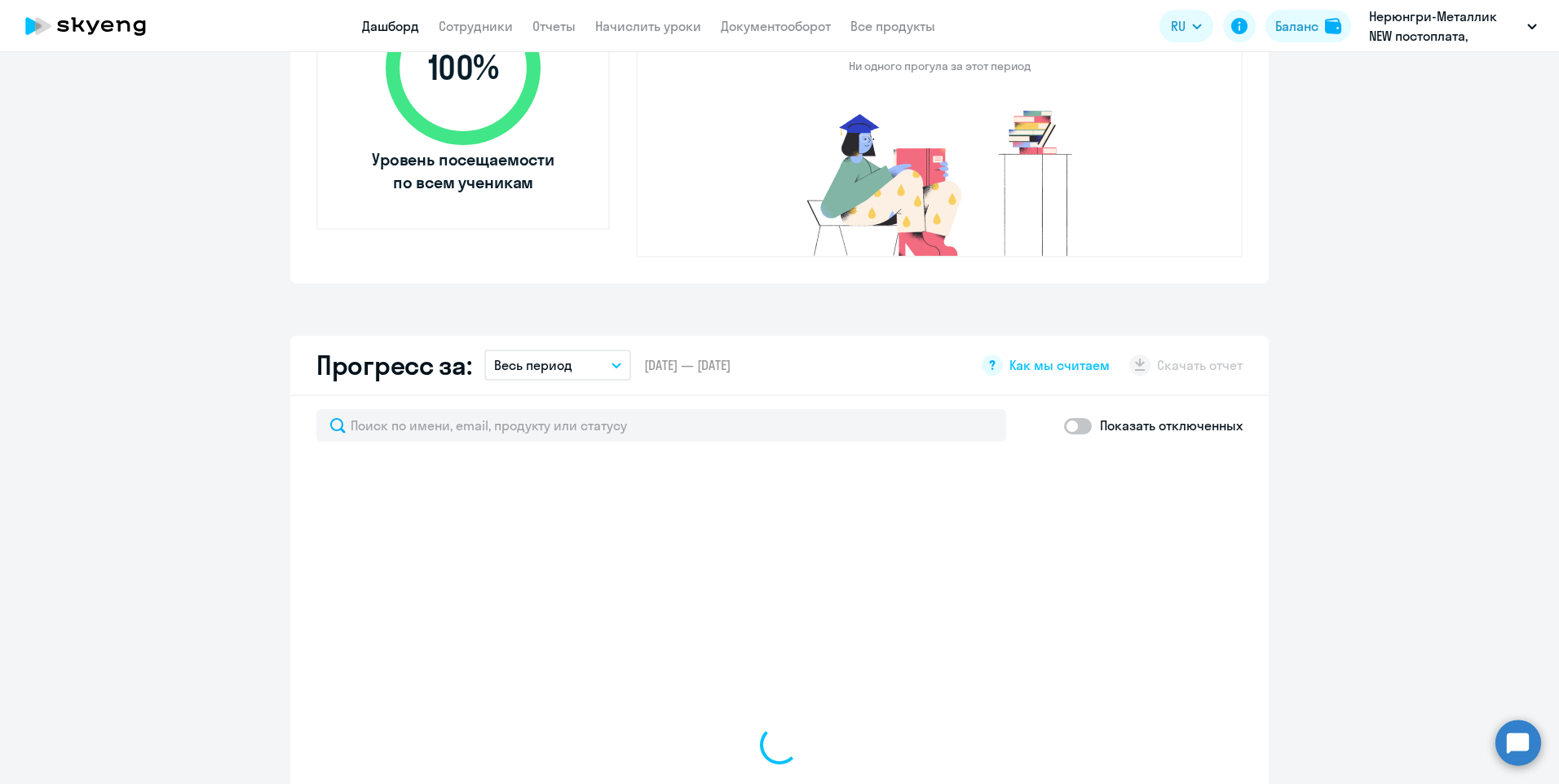
scroll to position [927, 0]
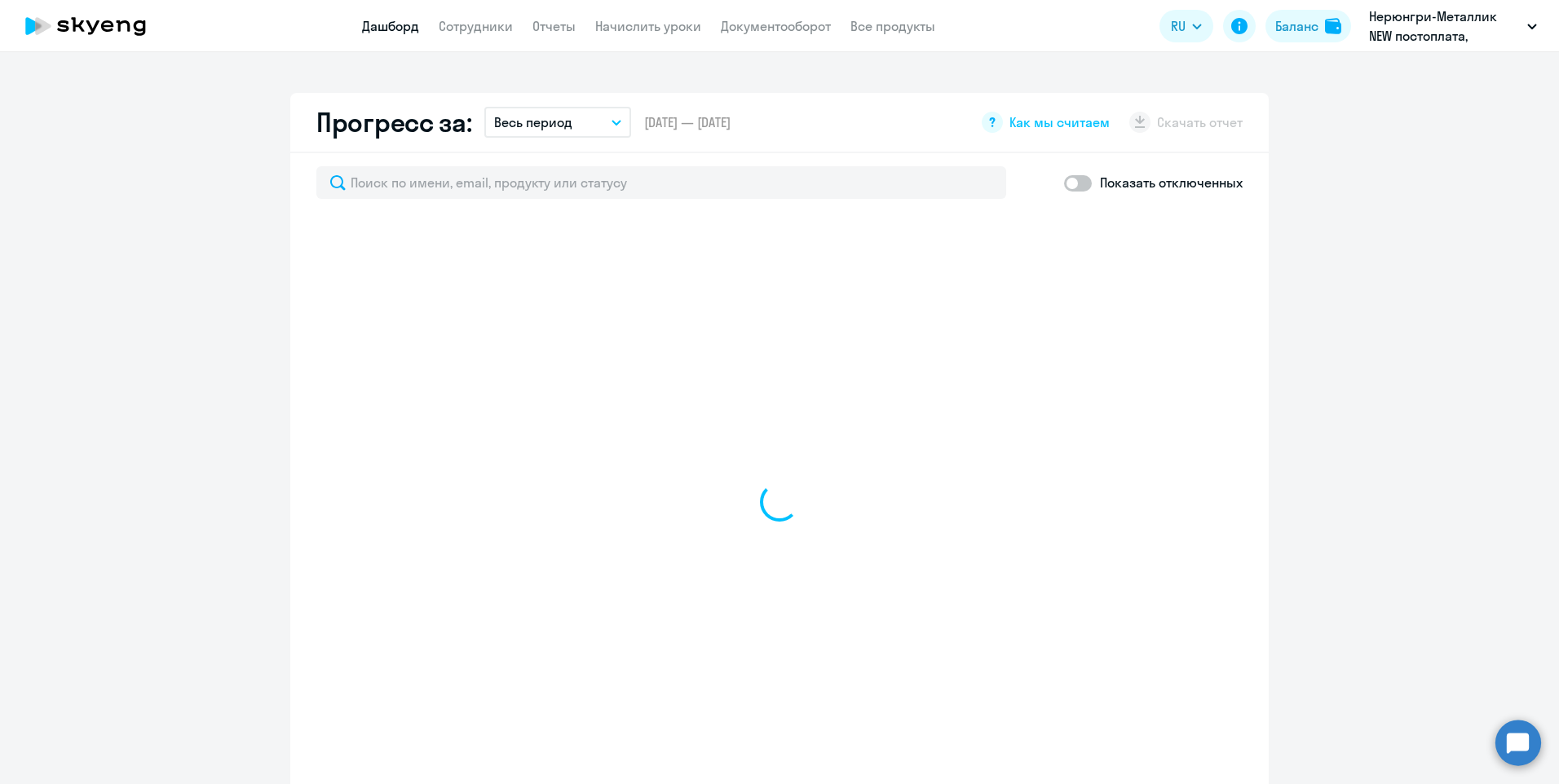
select select "30"
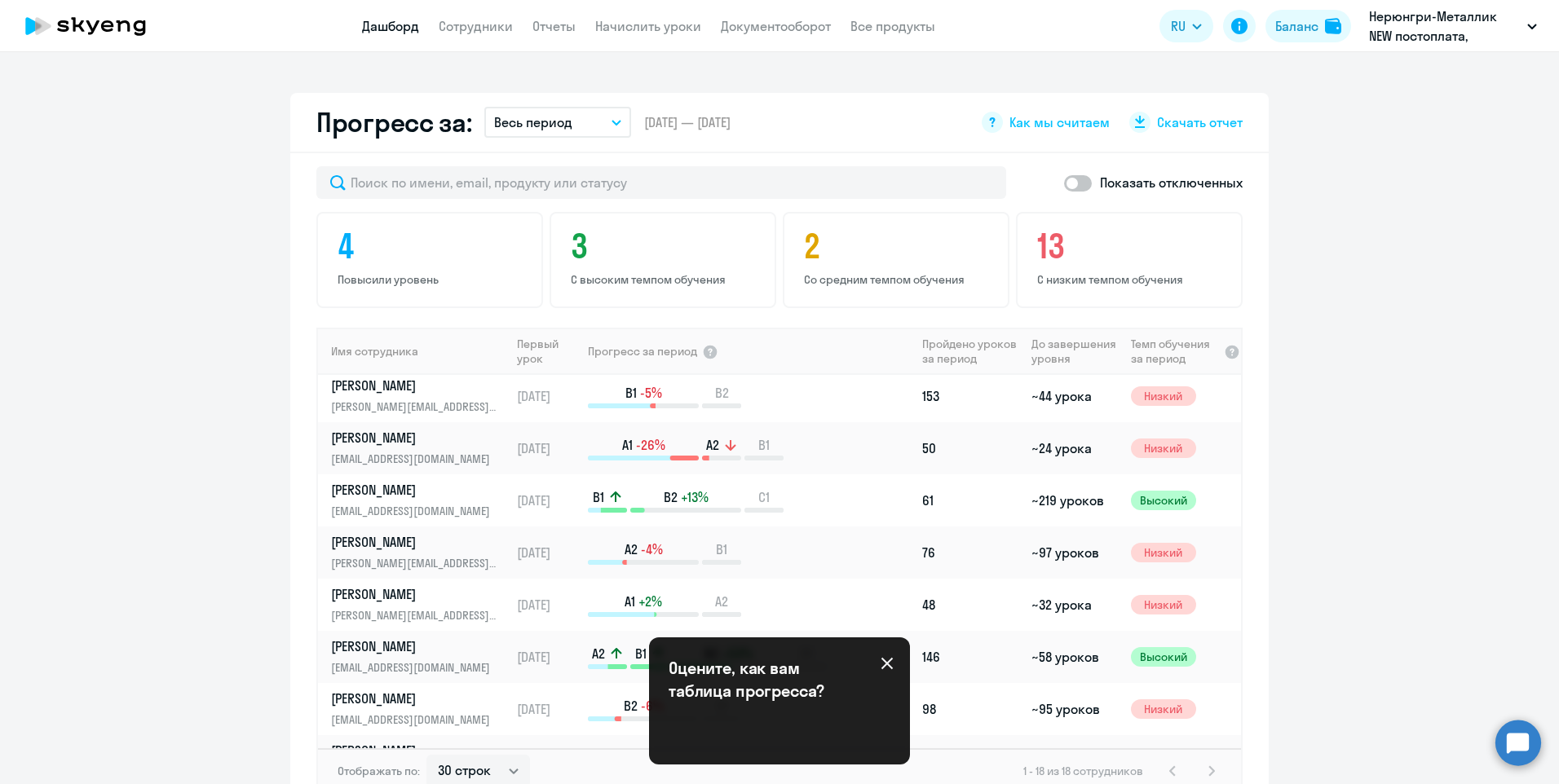
scroll to position [565, 0]
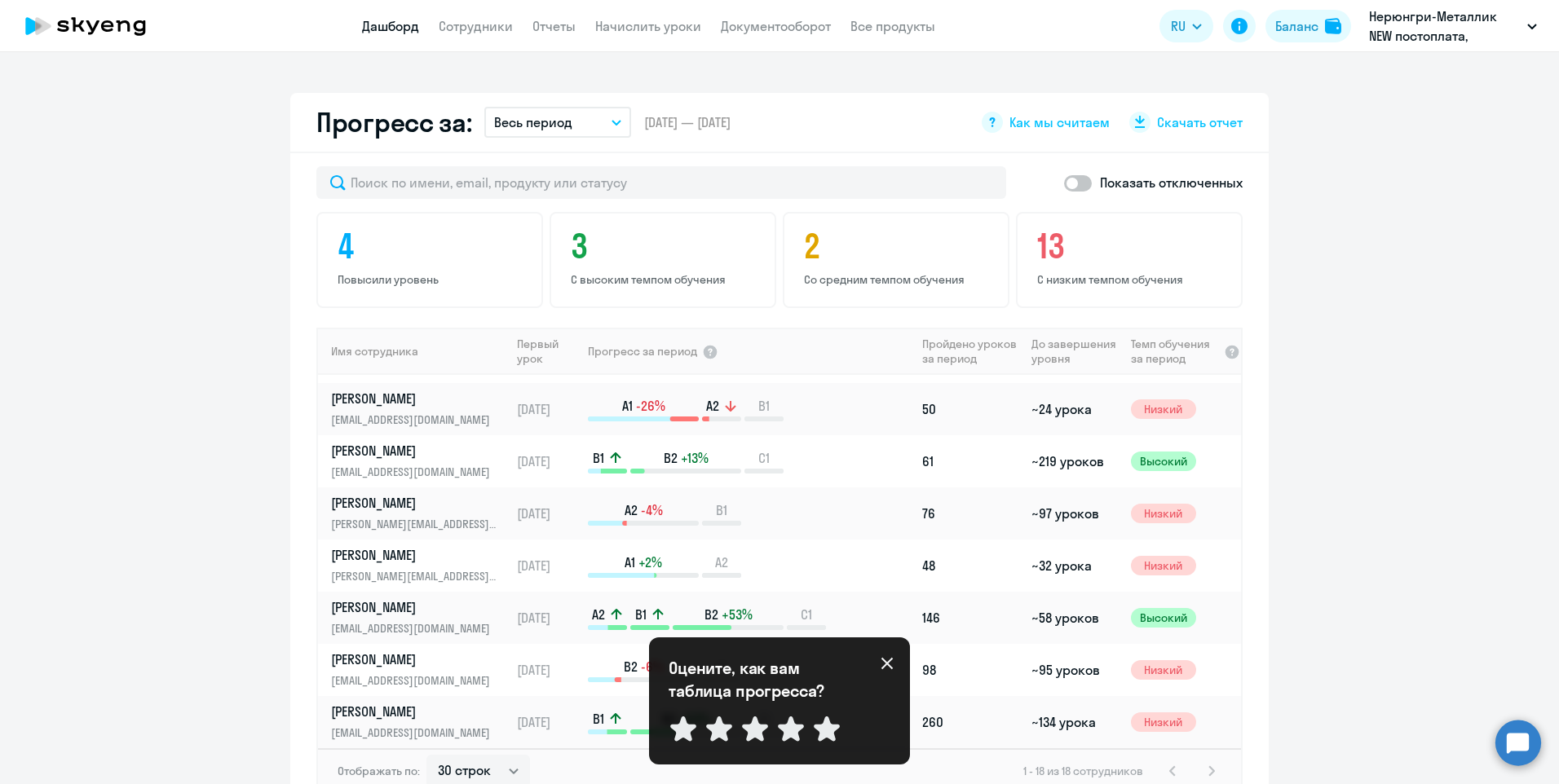
click at [887, 664] on icon at bounding box center [887, 664] width 11 height 11
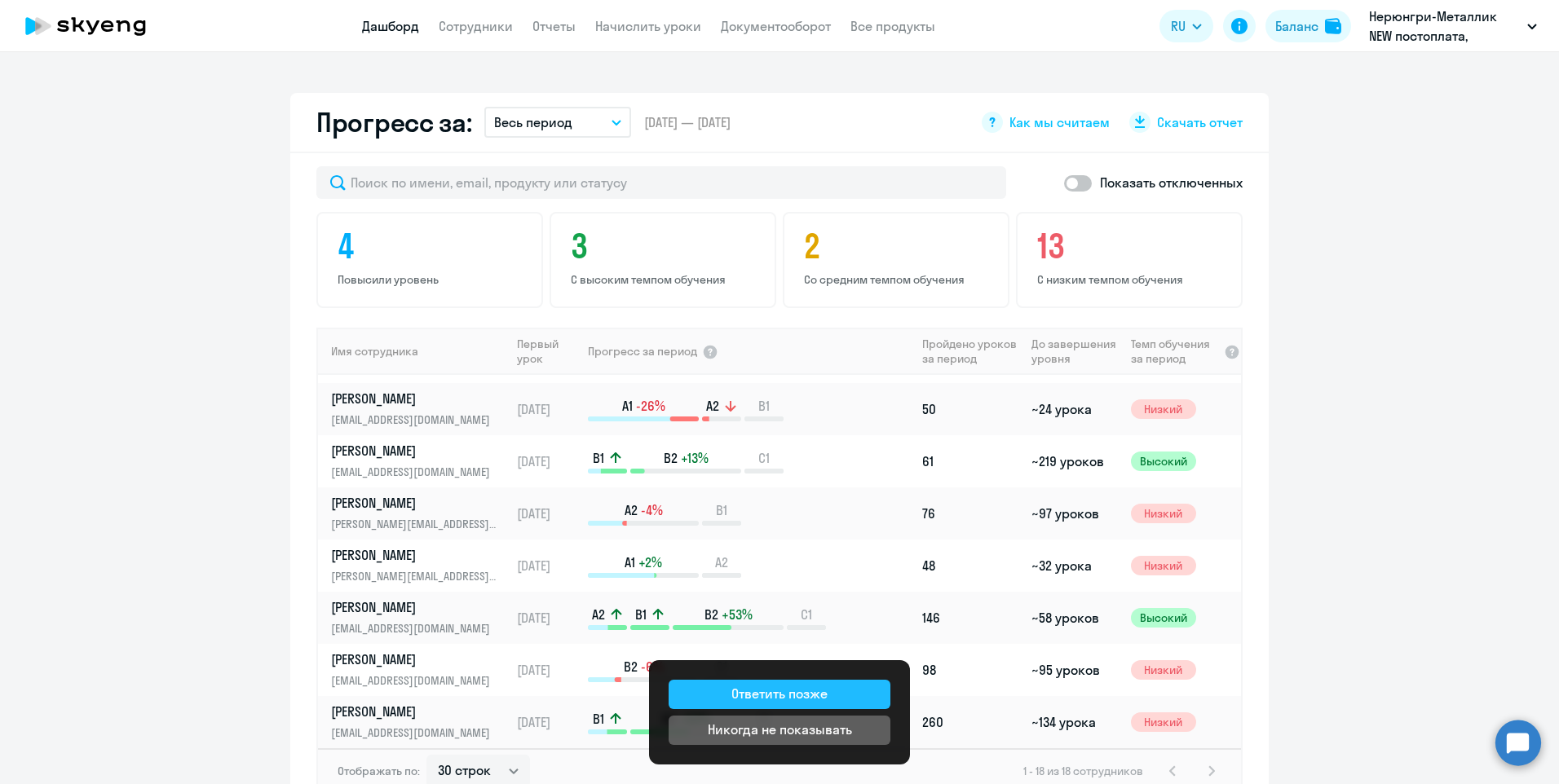
click at [831, 699] on button "Ответить позже" at bounding box center [780, 695] width 222 height 29
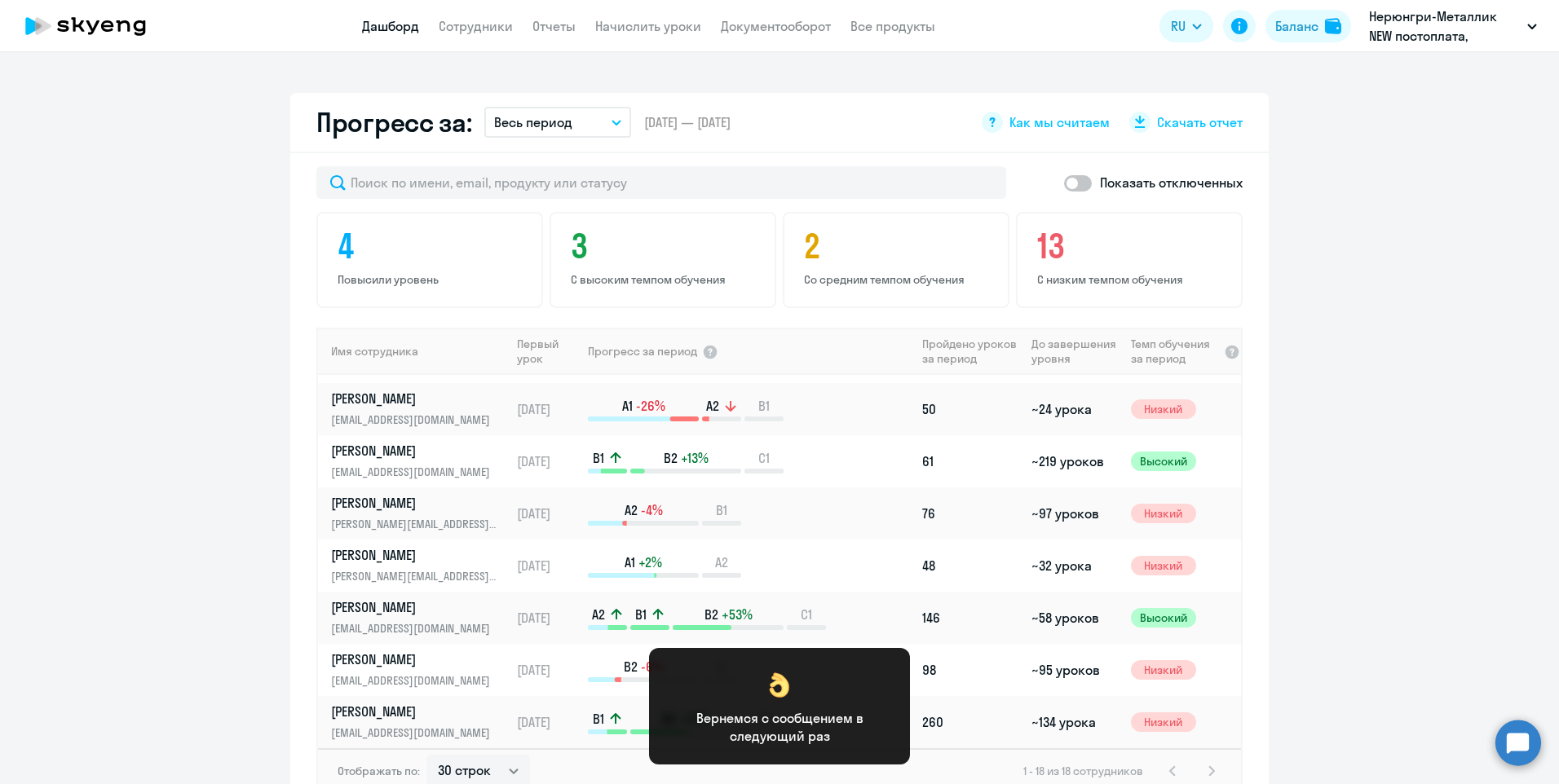
click at [1374, 557] on app-progress-dashboard "Прогресс за: Весь период – [DATE] — [DATE] Как мы считаем Скачать отчет Показат…" at bounding box center [780, 460] width 1559 height 736
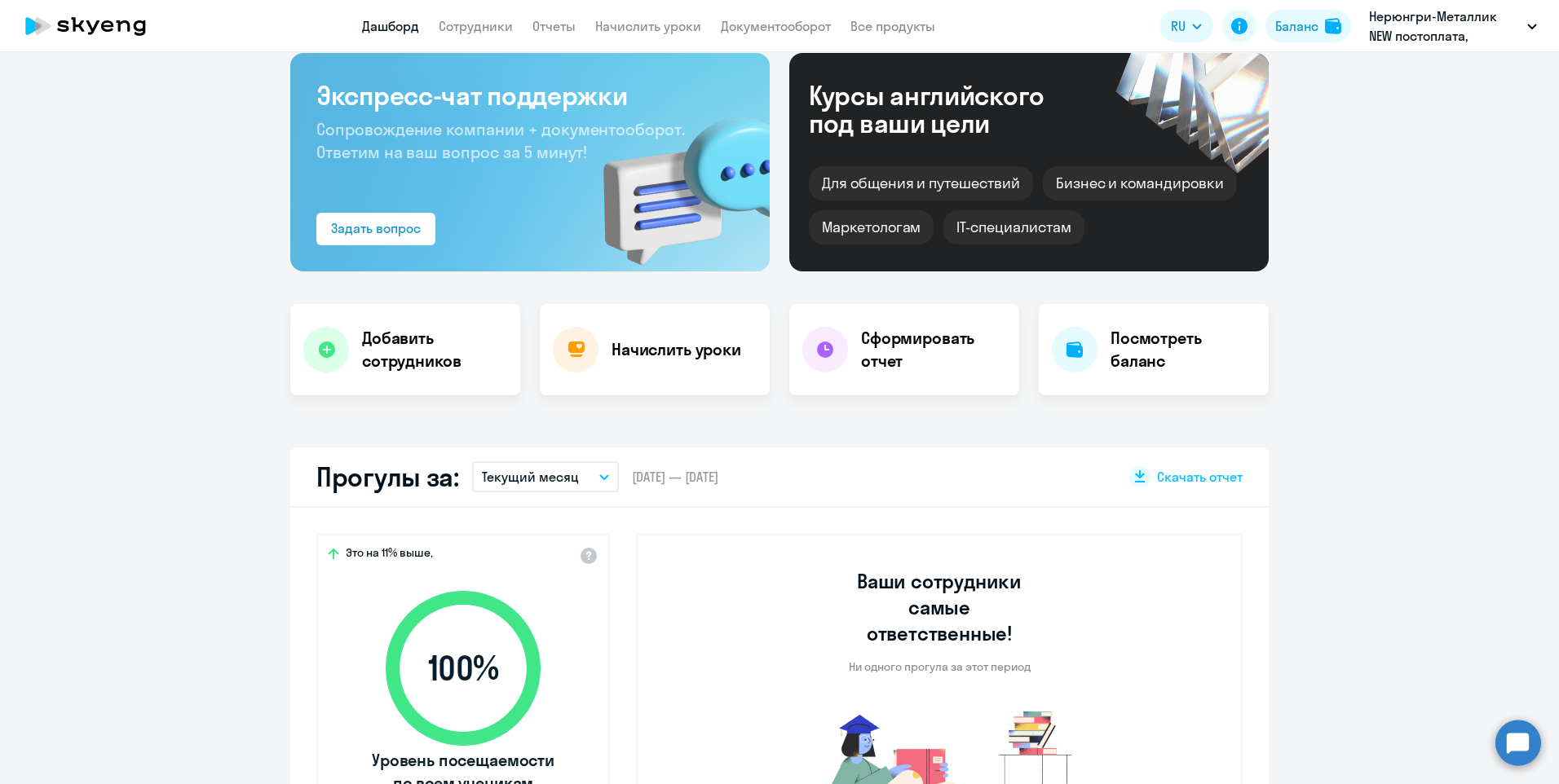
scroll to position [0, 0]
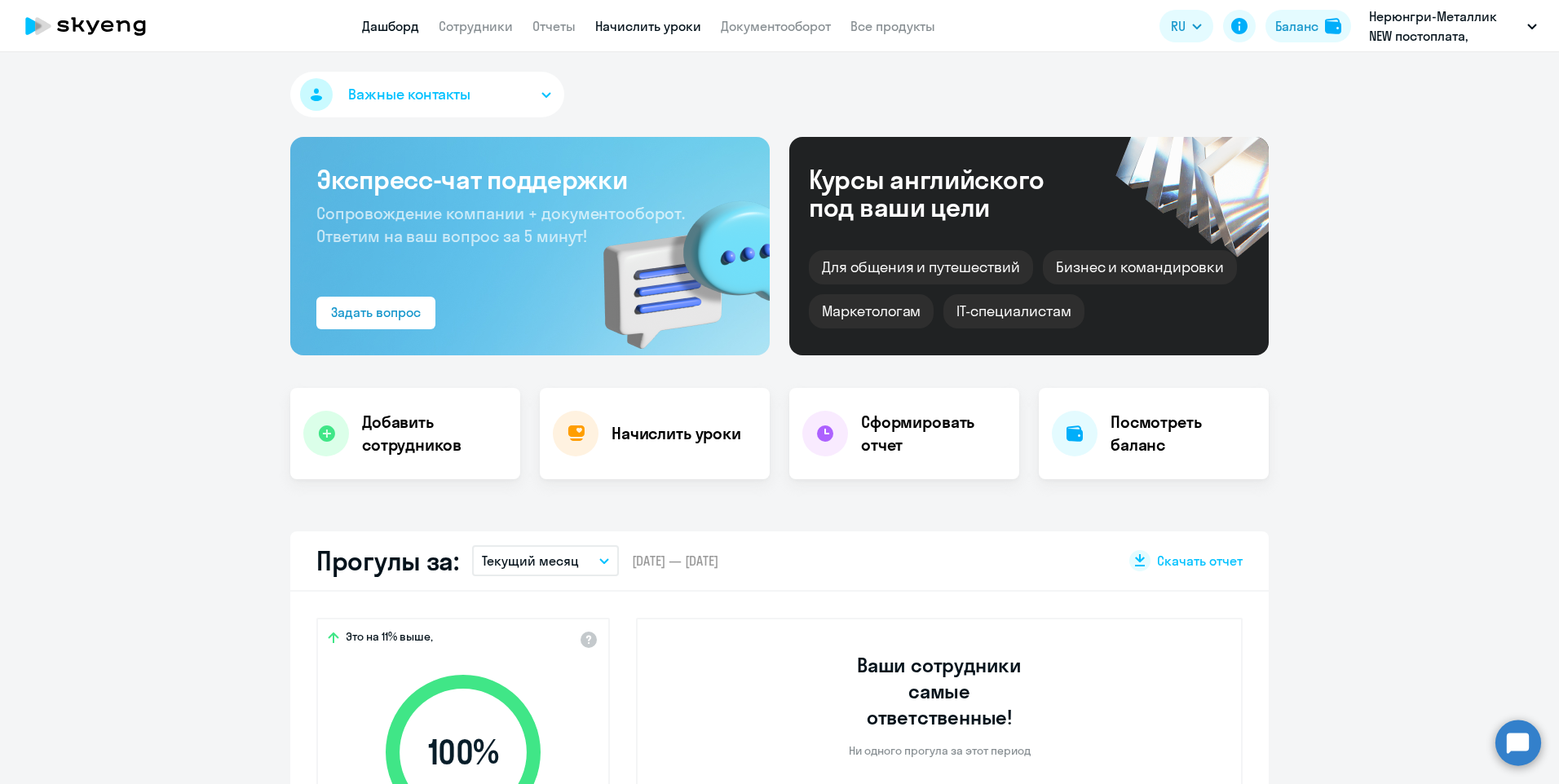
click at [637, 23] on link "Начислить уроки" at bounding box center [648, 26] width 106 height 16
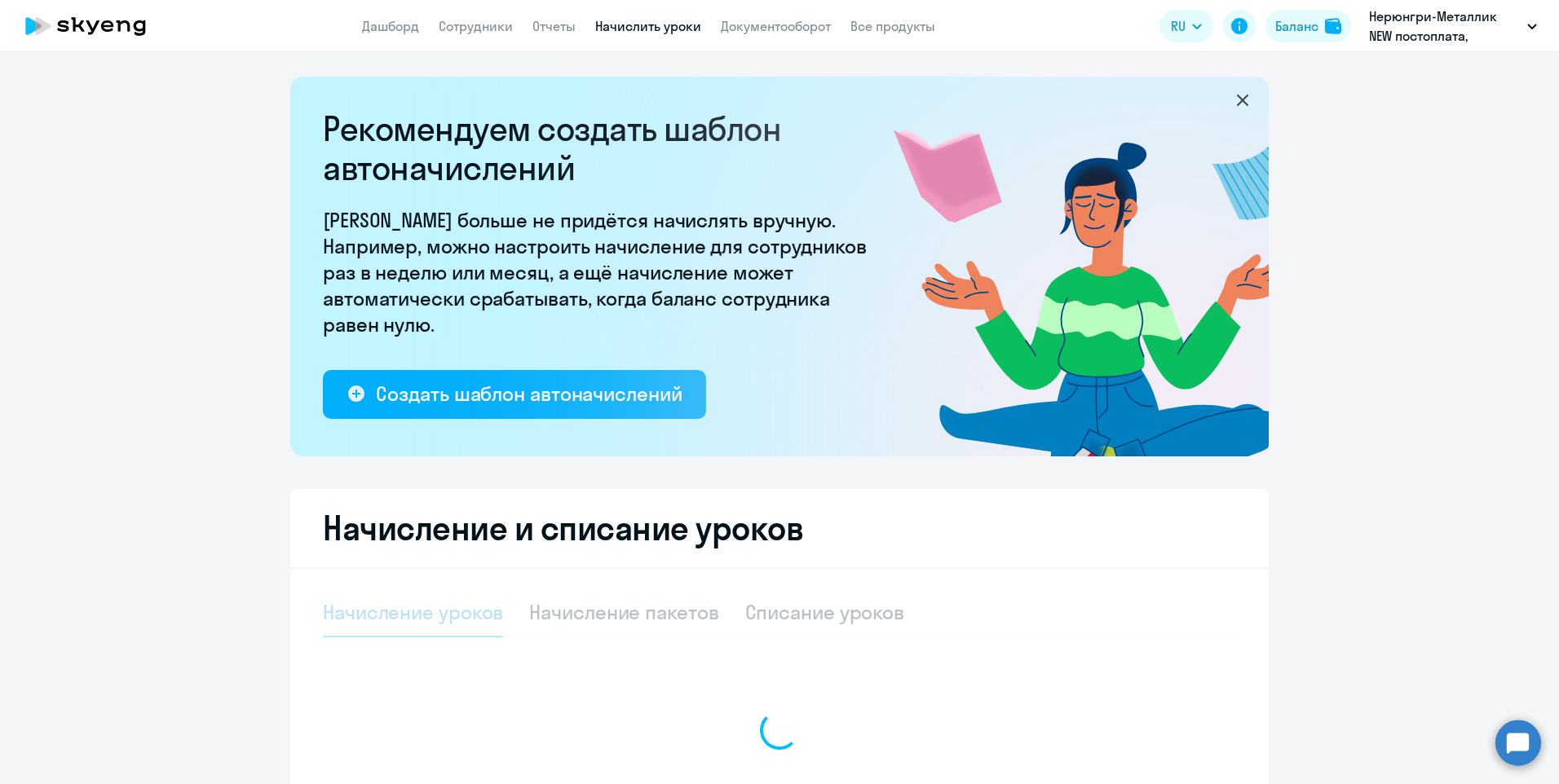
select select "10"
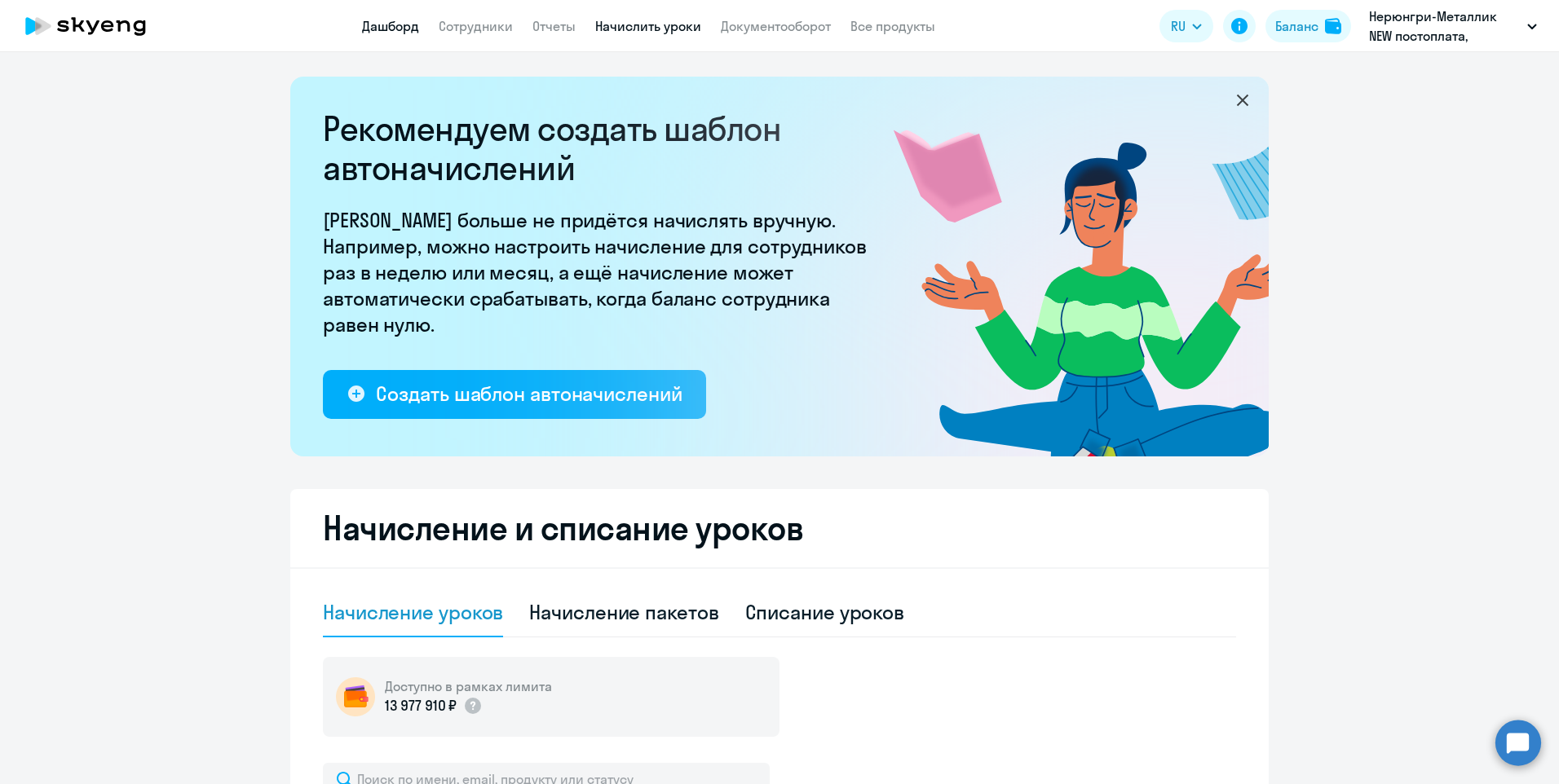
click at [377, 28] on link "Дашборд" at bounding box center [391, 26] width 57 height 16
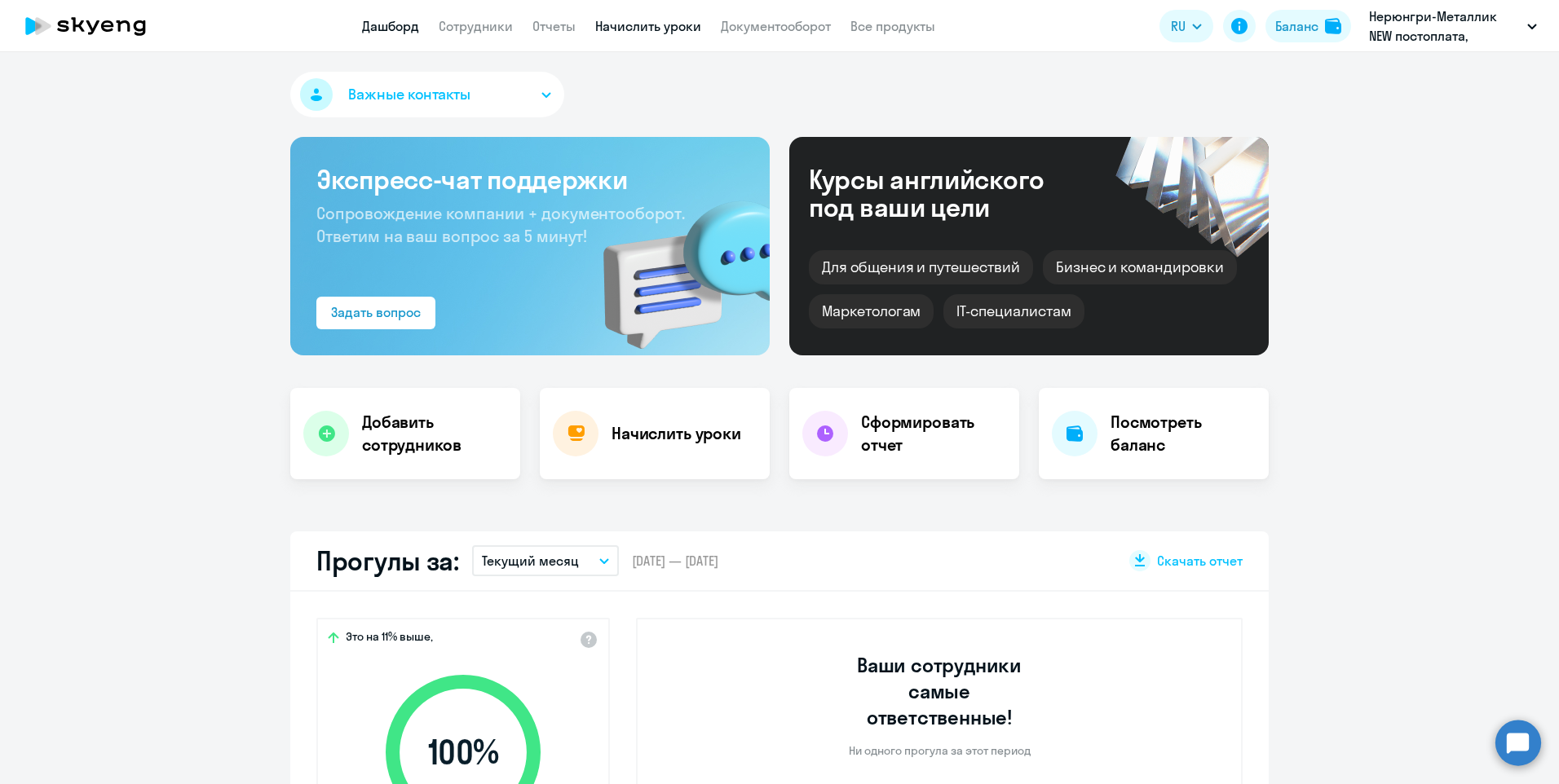
click at [653, 24] on link "Начислить уроки" at bounding box center [648, 26] width 106 height 16
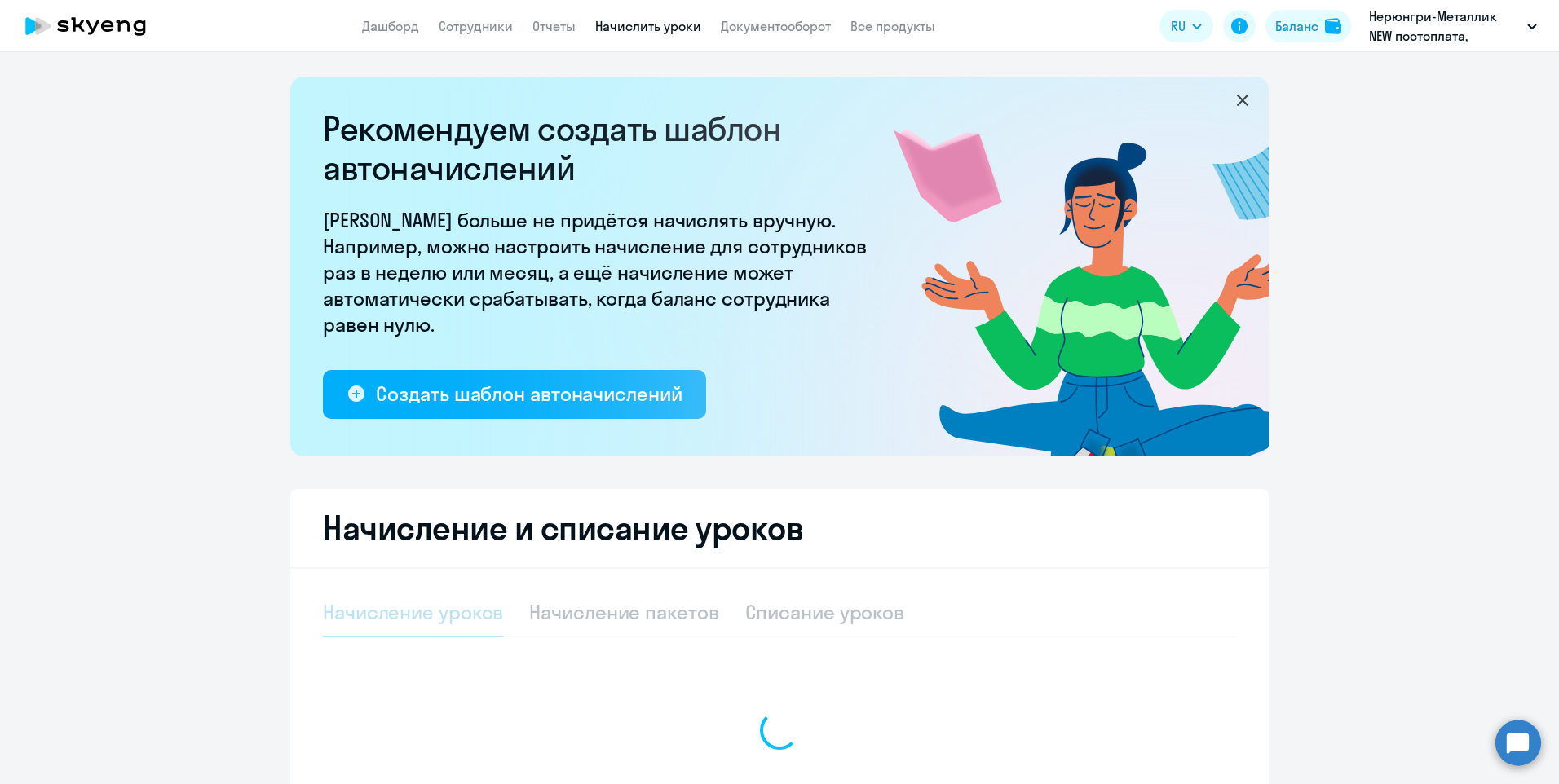
select select "10"
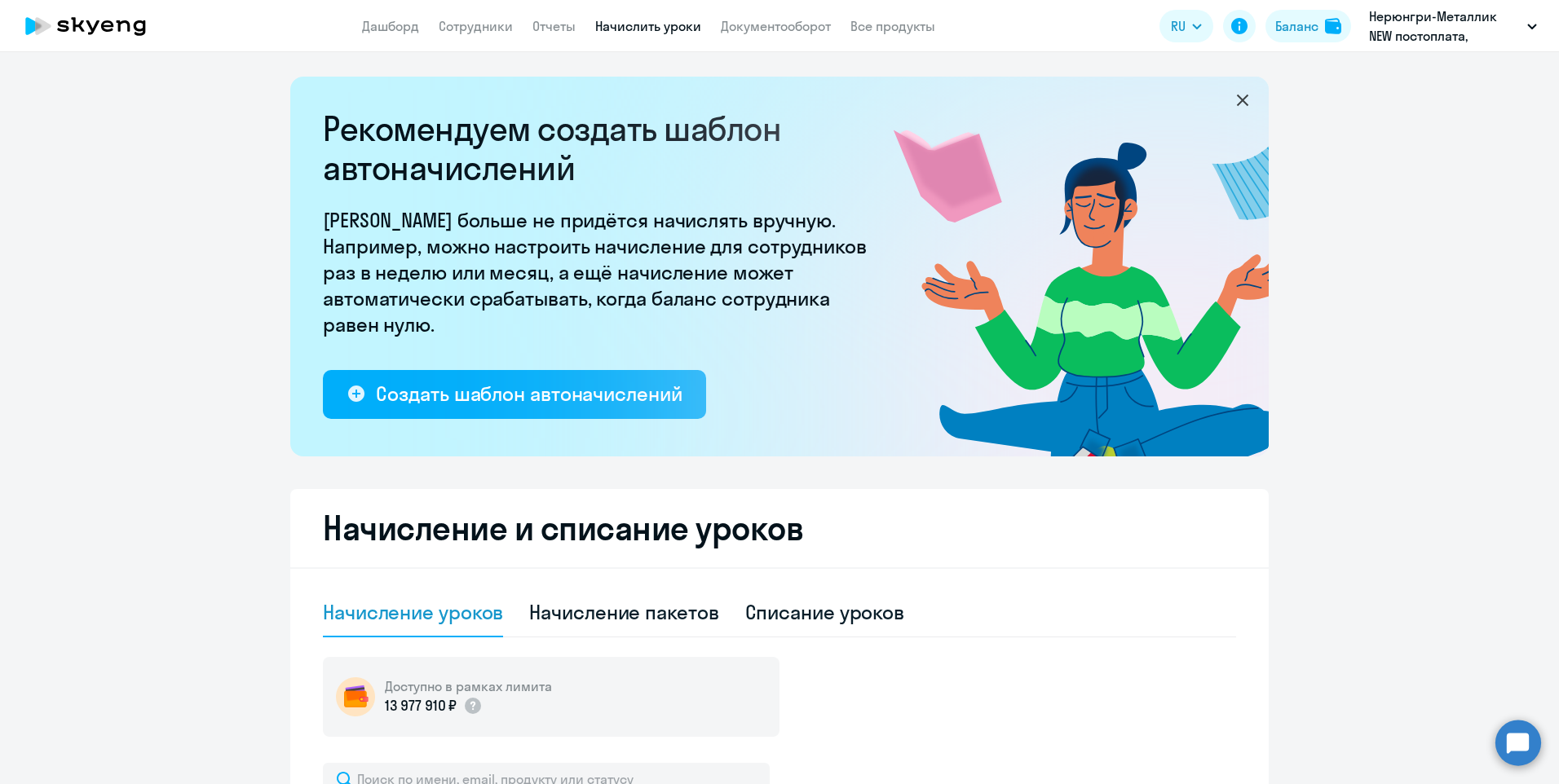
drag, startPoint x: 1239, startPoint y: 97, endPoint x: 1298, endPoint y: 105, distance: 59.5
click at [1239, 97] on icon at bounding box center [1243, 100] width 20 height 20
